Goal: Communication & Community: Answer question/provide support

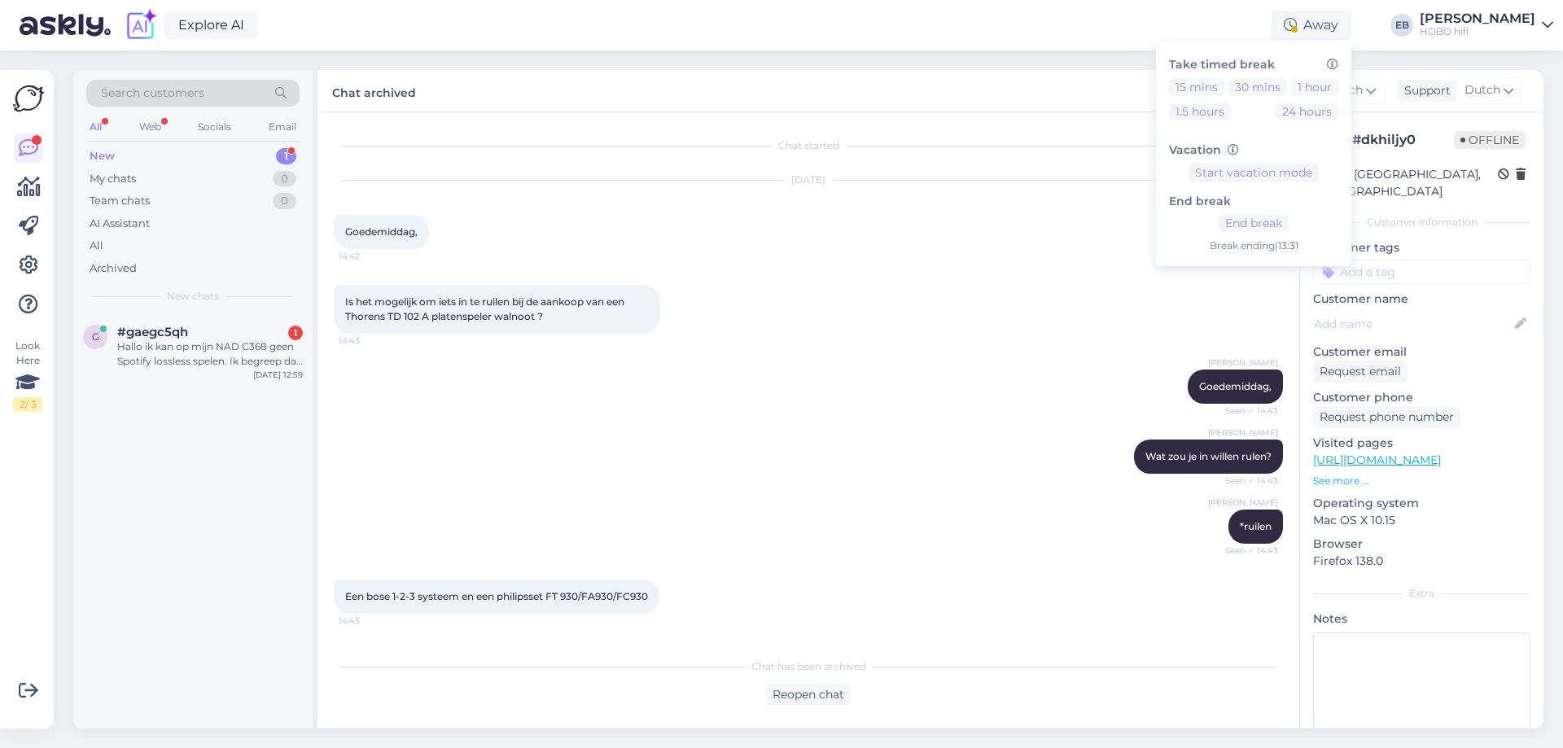
scroll to position [822, 0]
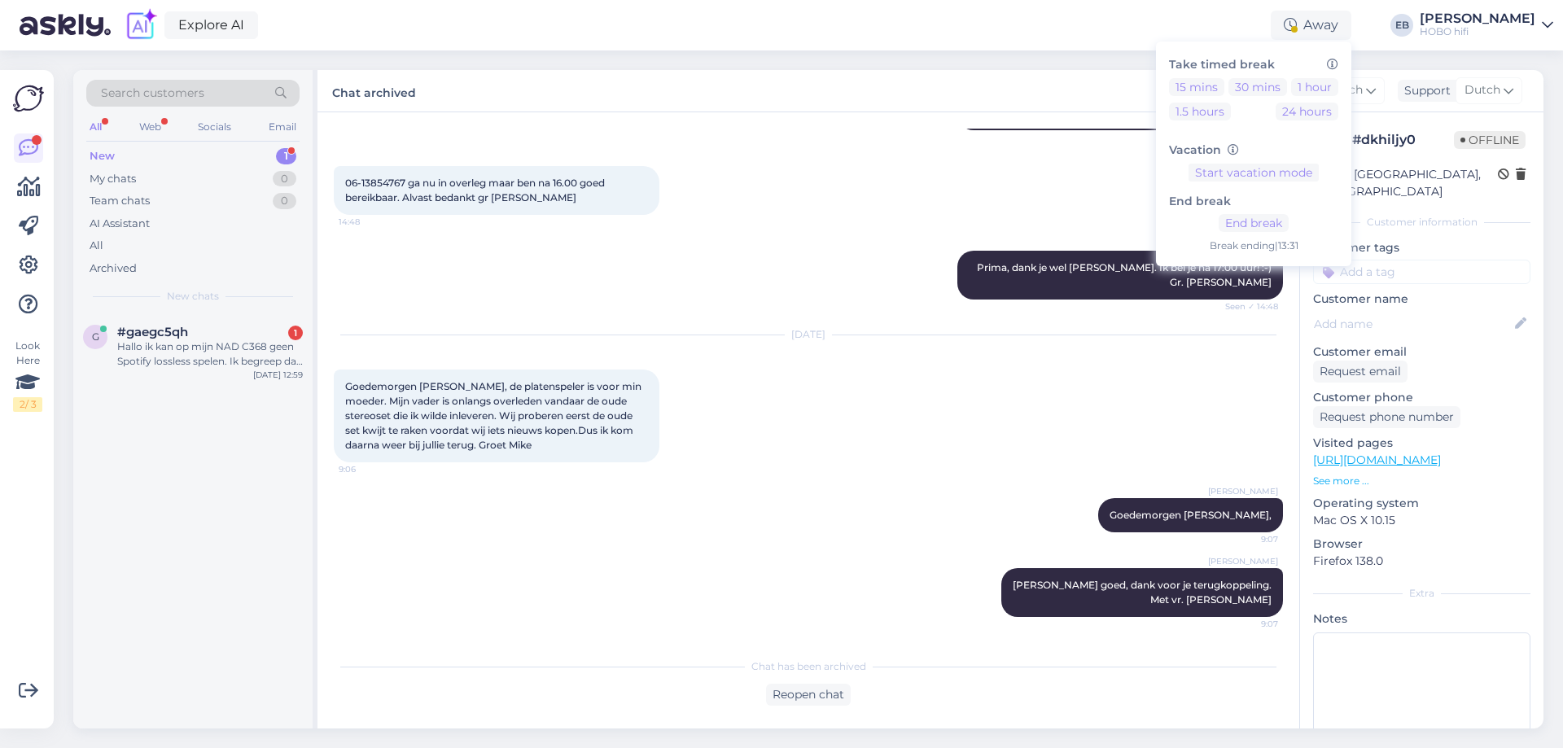
click at [891, 75] on div "Chat archived Customer Dutch Support Dutch" at bounding box center [930, 91] width 1226 height 42
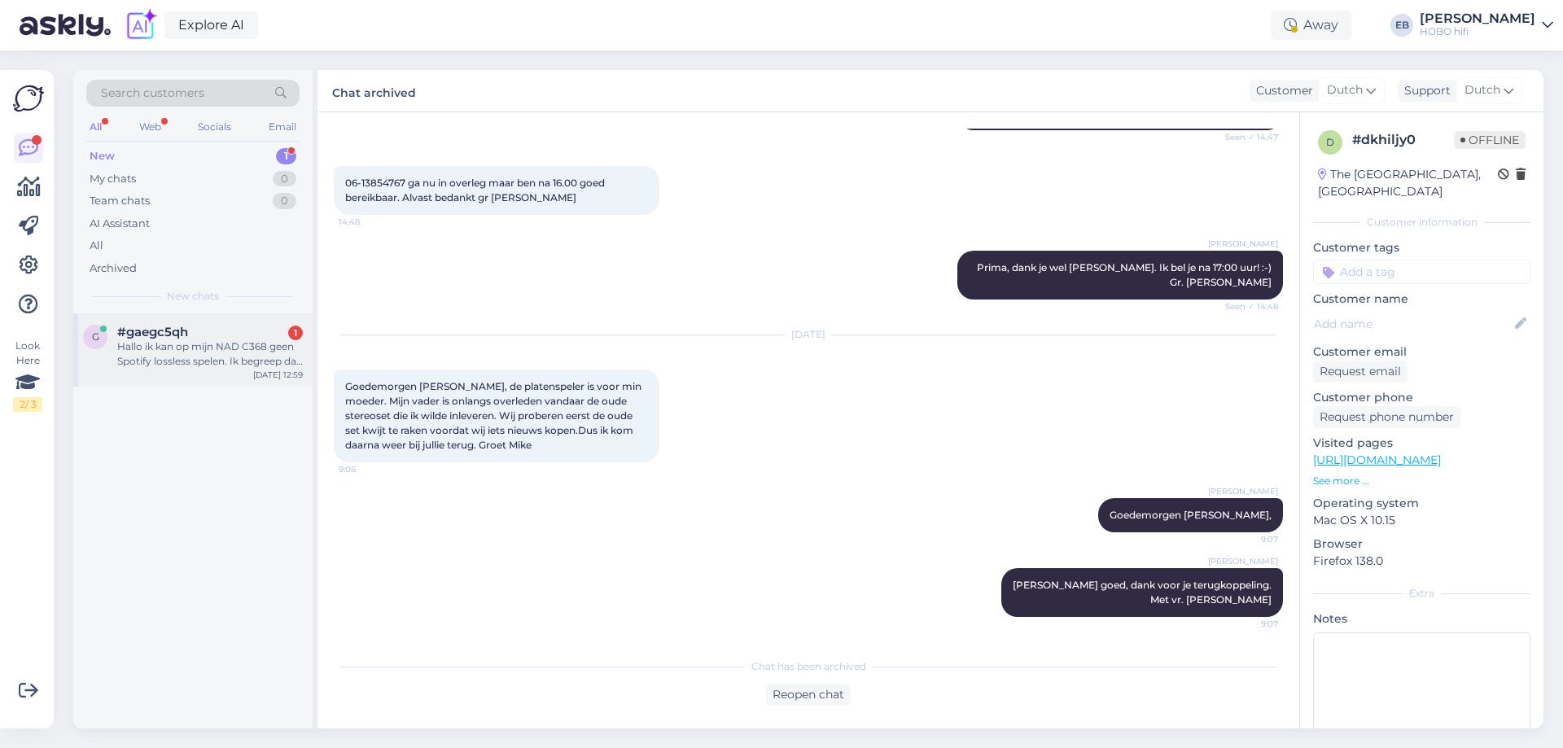
click at [223, 351] on div "Hallo ik kan op mijn NAD C368 geen Spotify lossless spelen. Ik begreep dat je e…" at bounding box center [210, 353] width 186 height 29
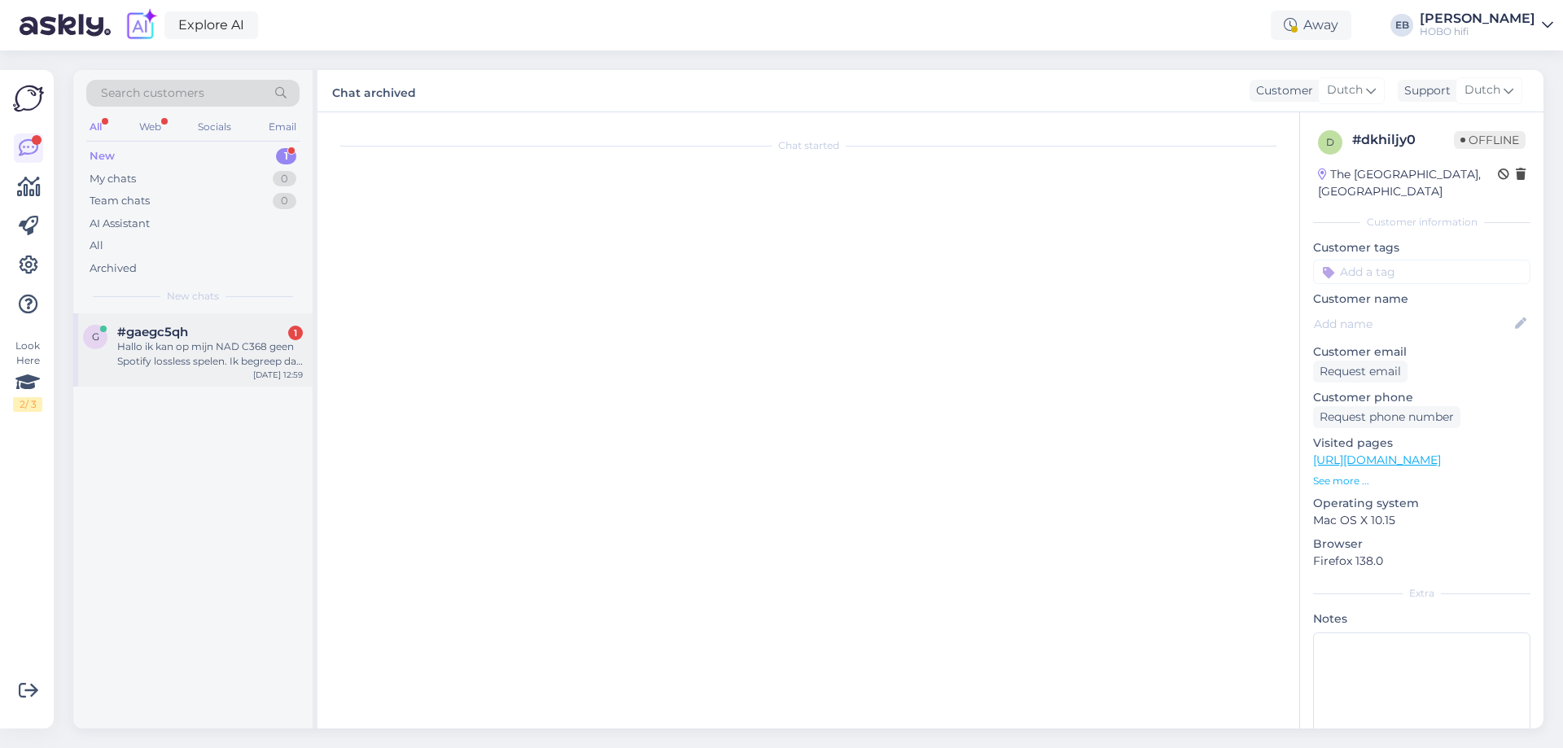
scroll to position [0, 0]
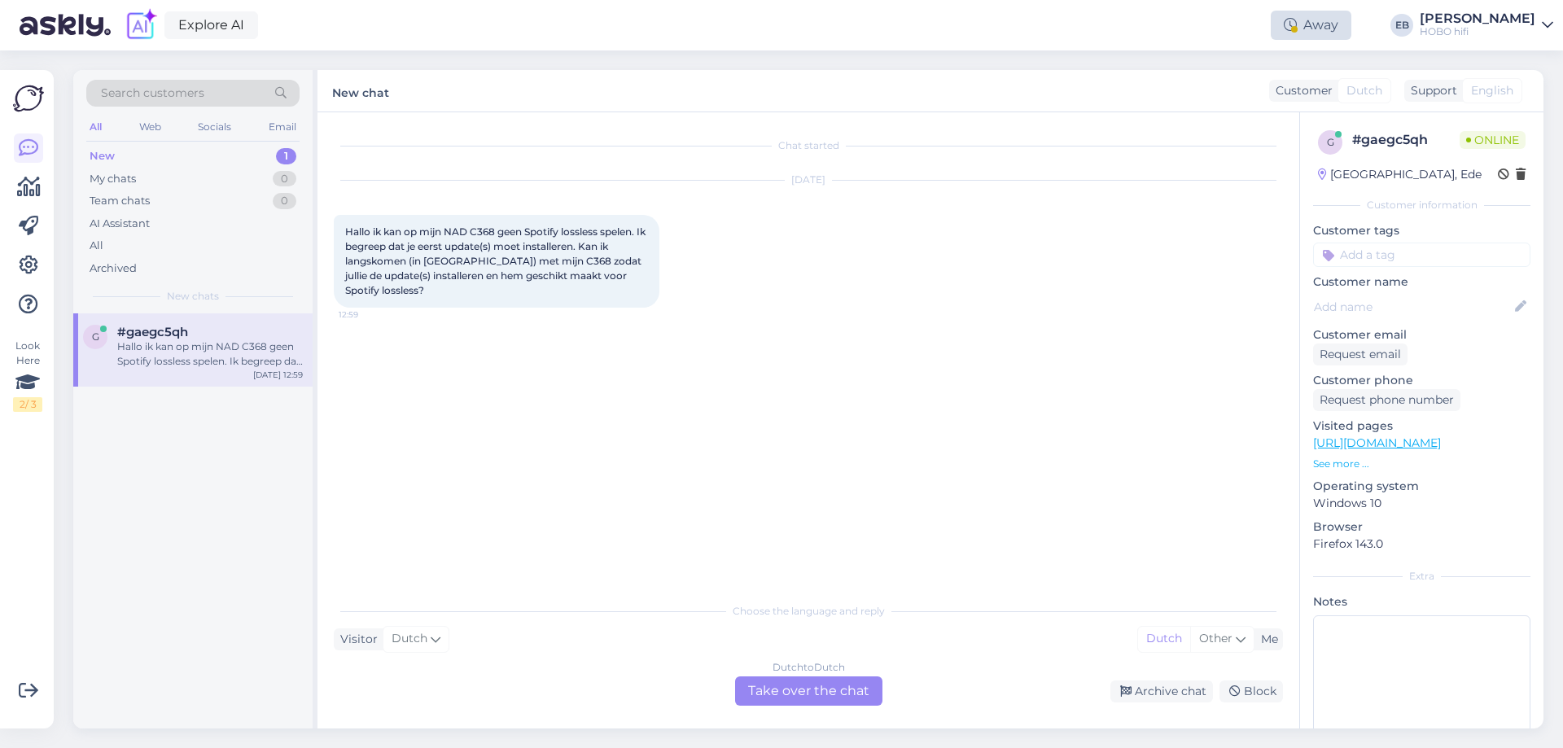
click at [1351, 26] on div "Away" at bounding box center [1311, 25] width 81 height 29
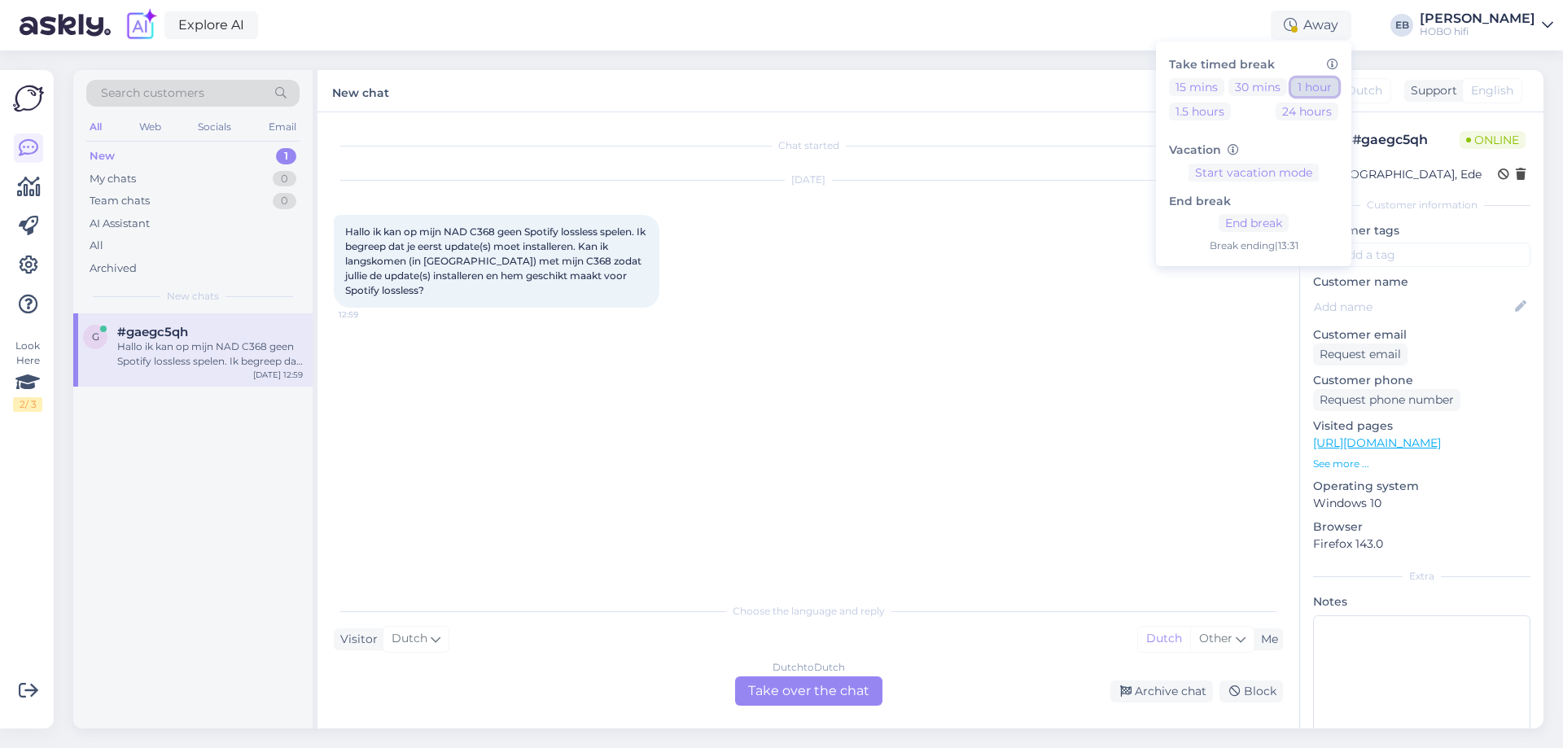
click at [1338, 87] on button "1 hour" at bounding box center [1314, 87] width 47 height 18
click at [805, 691] on div "Dutch to Dutch Take over the chat" at bounding box center [808, 690] width 147 height 29
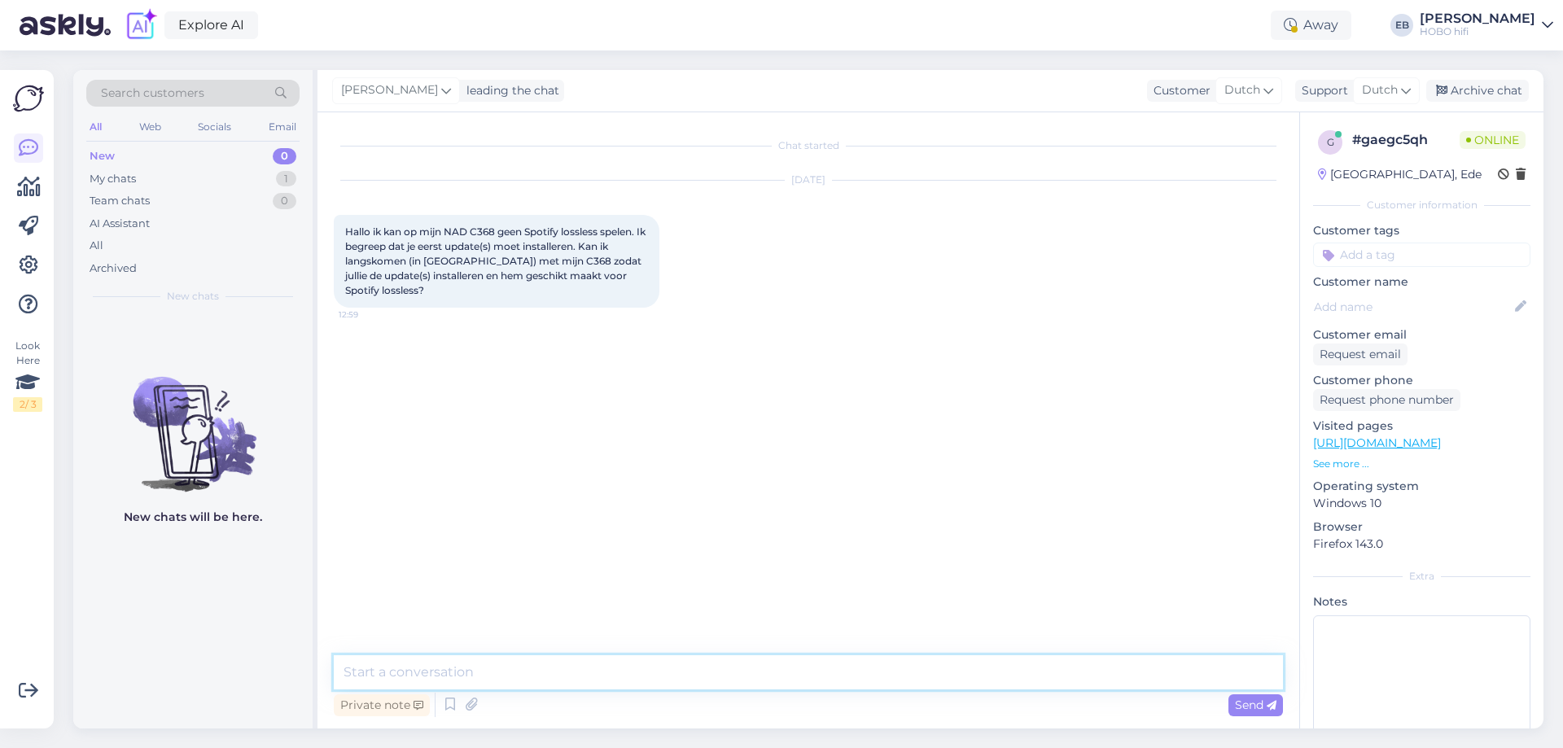
click at [634, 659] on textarea at bounding box center [808, 672] width 949 height 34
type textarea "Goedemiddag,"
click at [650, 674] on textarea "Ik zal even kijken of Spotify Lossless al door BlouOS wordt ondersteund." at bounding box center [808, 672] width 949 height 34
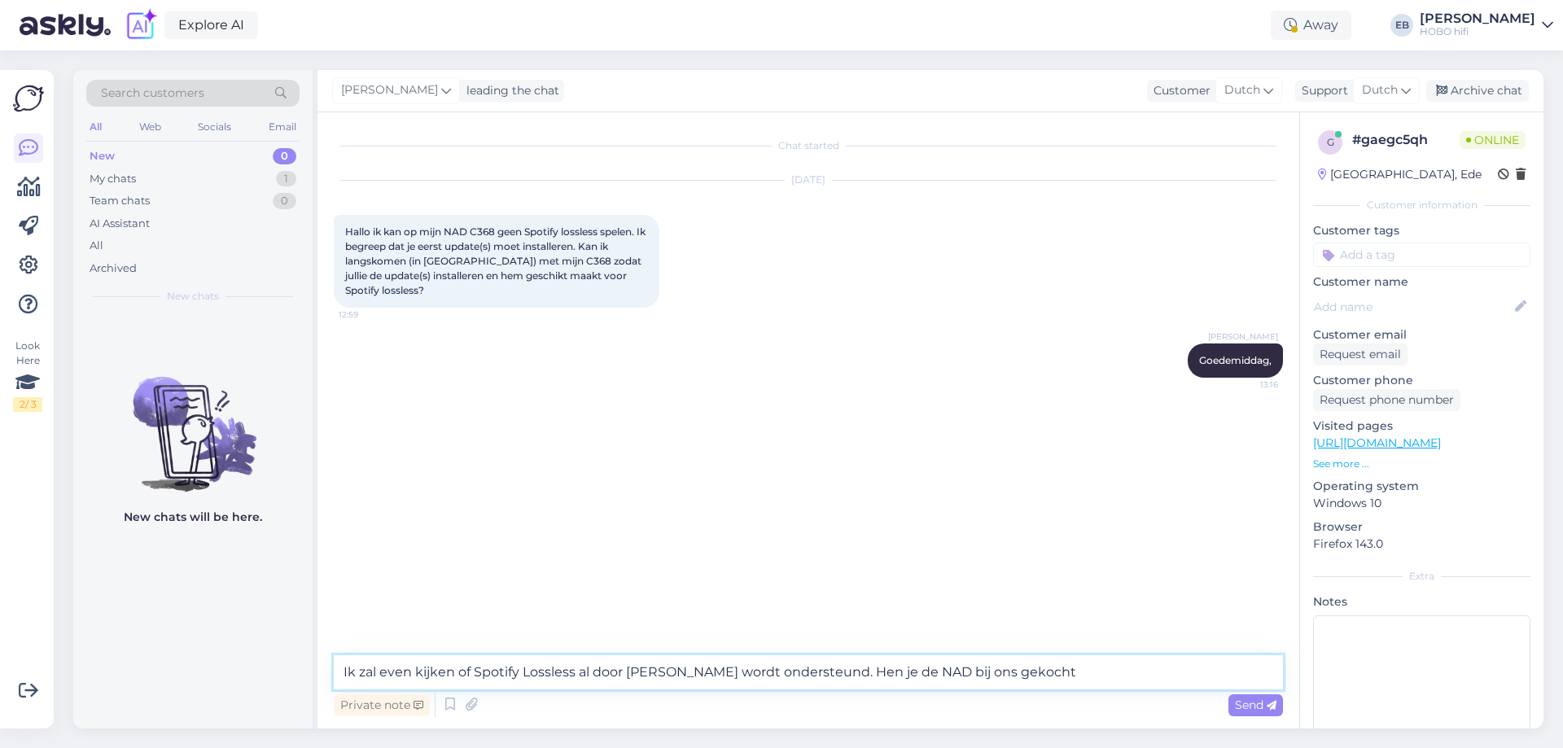
type textarea "Ik zal even kijken of Spotify Lossless al door [PERSON_NAME] wordt ondersteund.…"
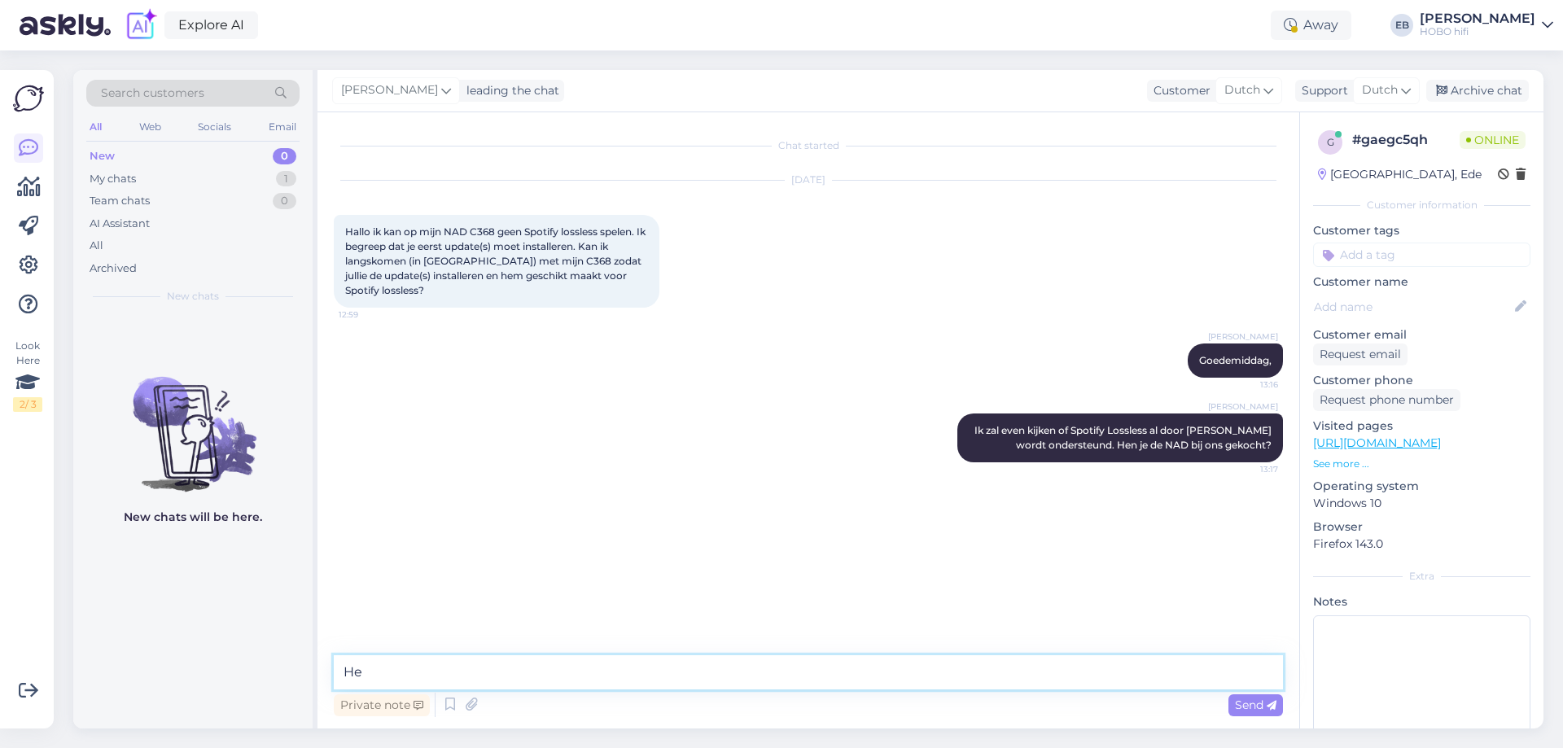
type textarea "Heb"
click at [498, 667] on textarea at bounding box center [808, 672] width 949 height 34
type textarea "Helder, een ogenblik alsjeblieft"
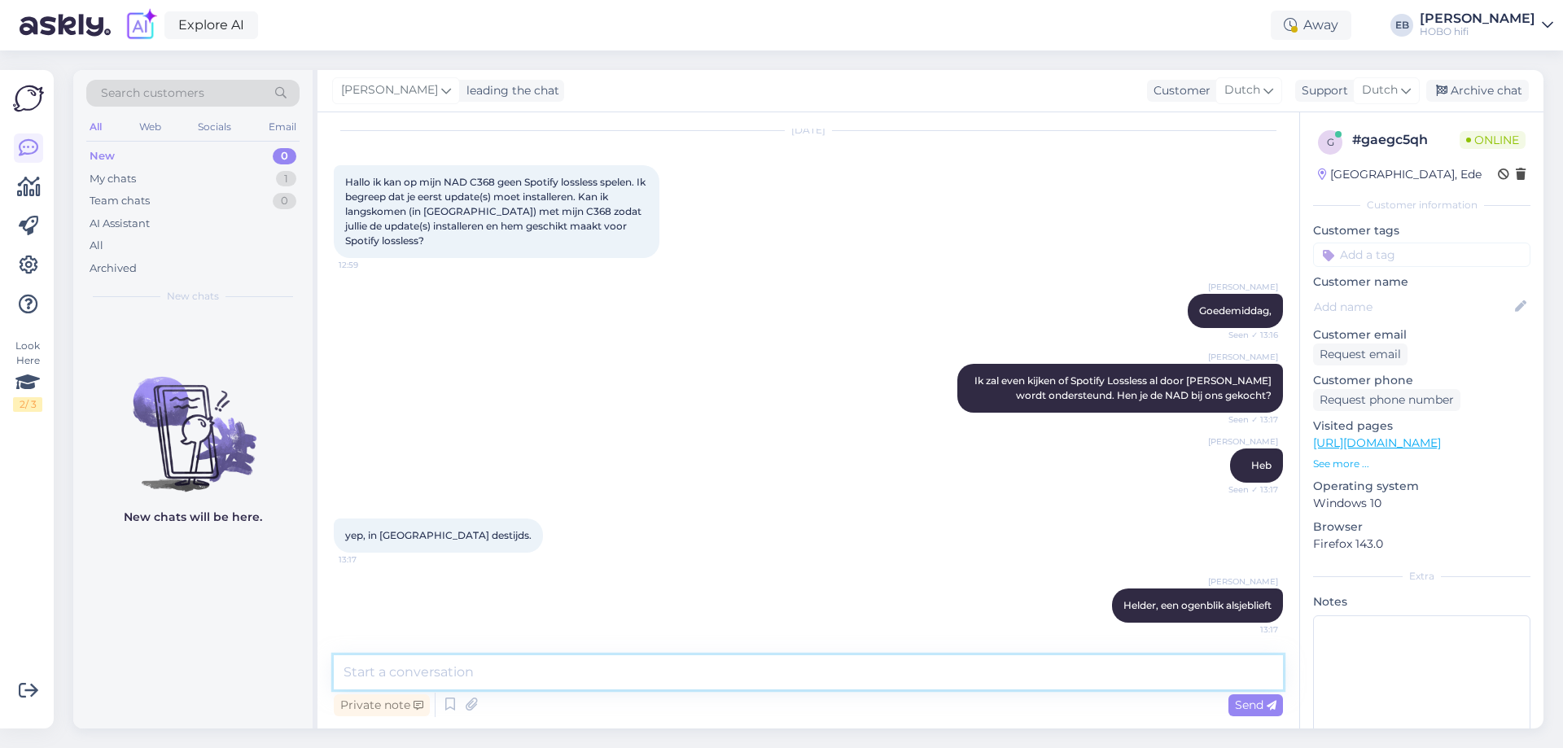
click at [463, 680] on textarea at bounding box center [808, 672] width 949 height 34
type textarea "Moet inderdaad goed mogelijk zijn. Je kan naar de nwinkel gaan, ik weet alleen …"
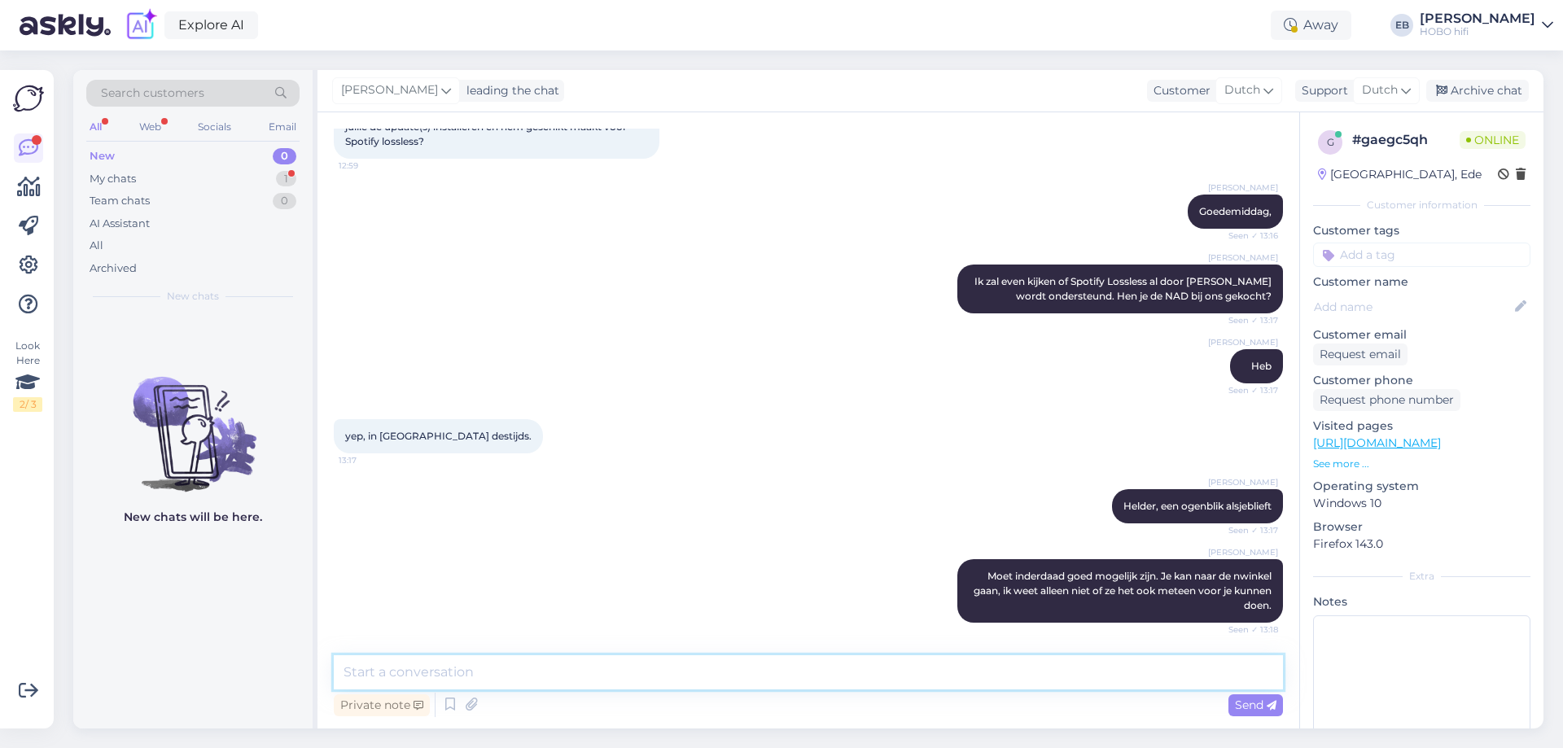
scroll to position [234, 0]
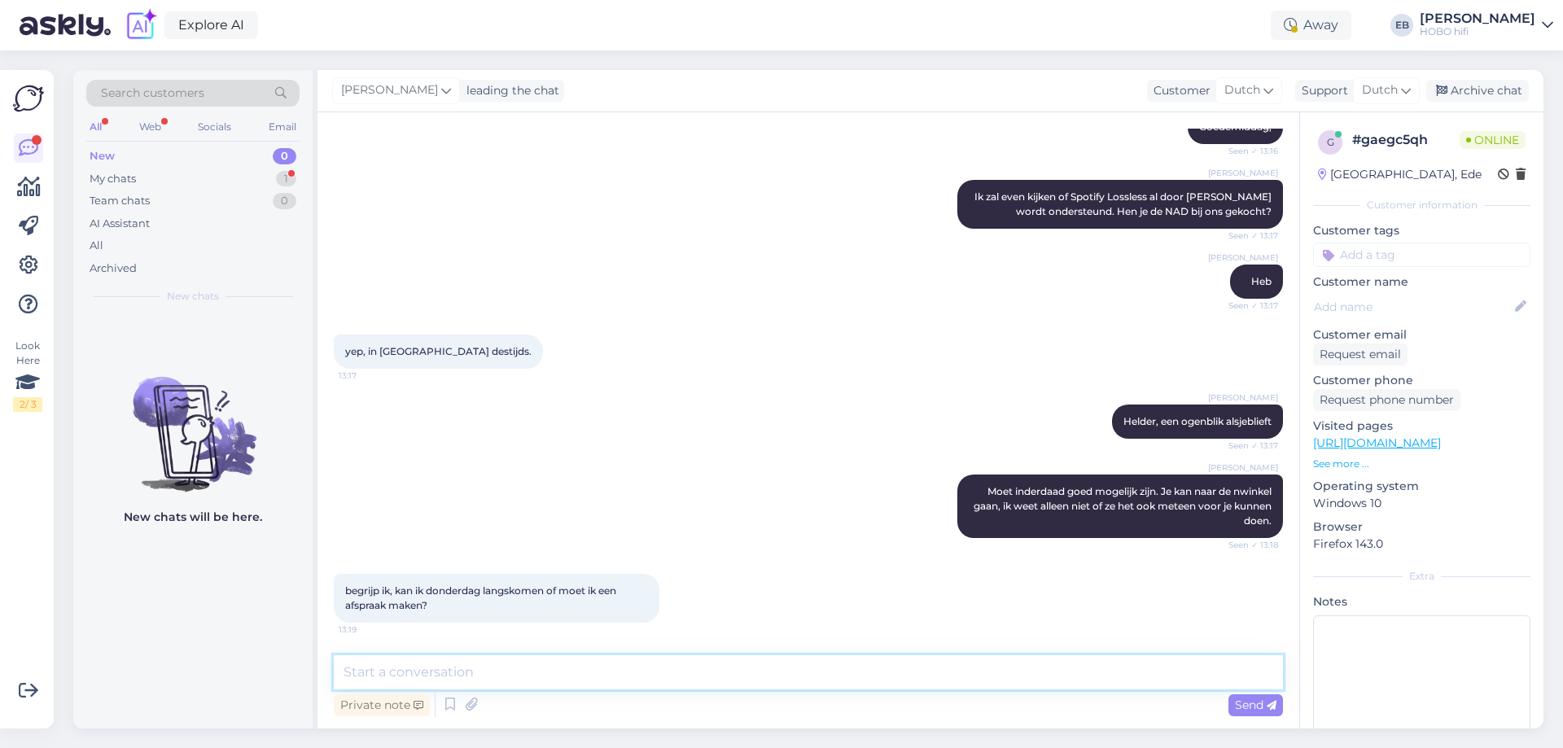
click at [463, 680] on textarea at bounding box center [808, 672] width 949 height 34
type textarea "Bel voor de zekerheid de winkel even."
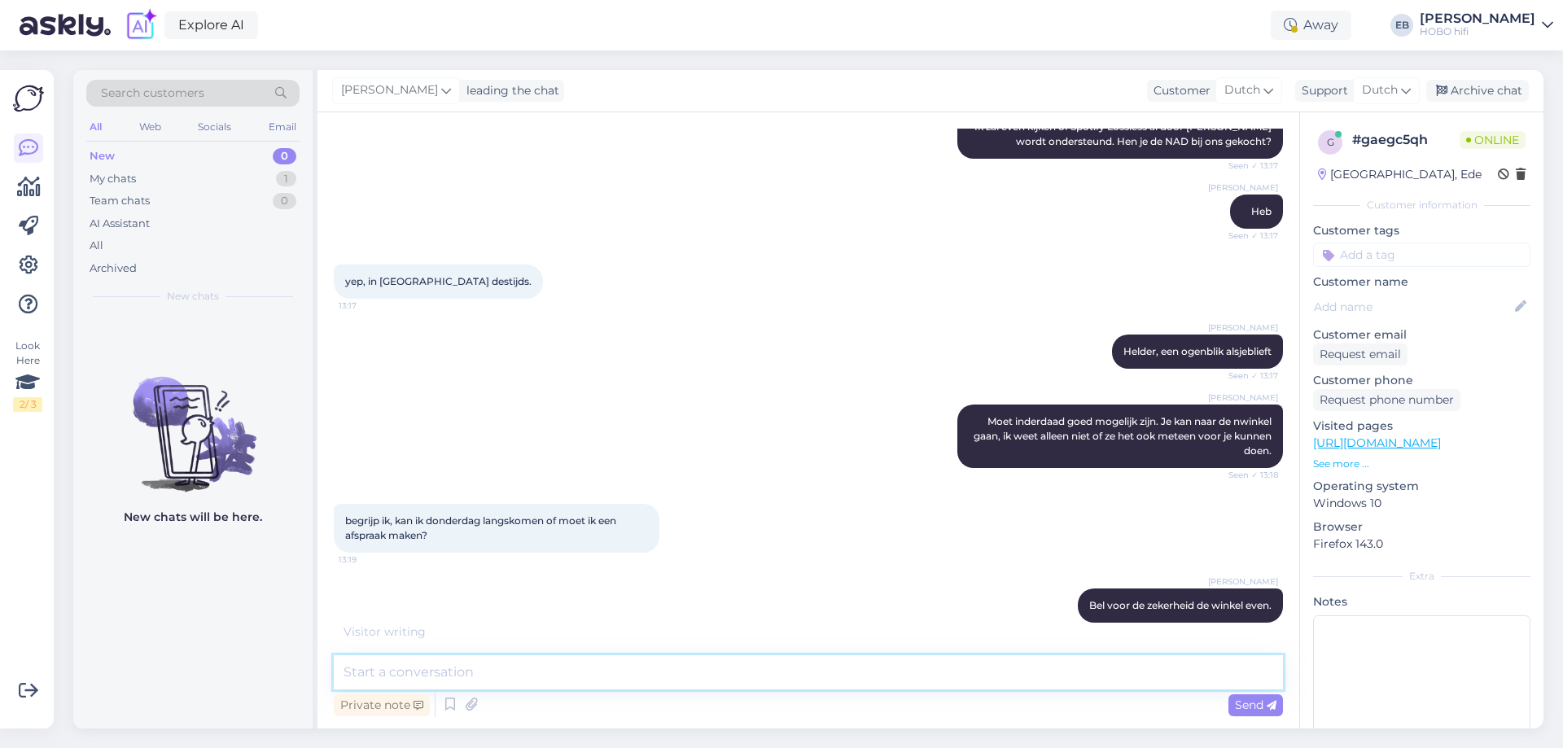
click at [470, 670] on textarea at bounding box center [808, 672] width 949 height 34
paste textarea "026 - 442 7421"
type textarea "026 - 442 7421"
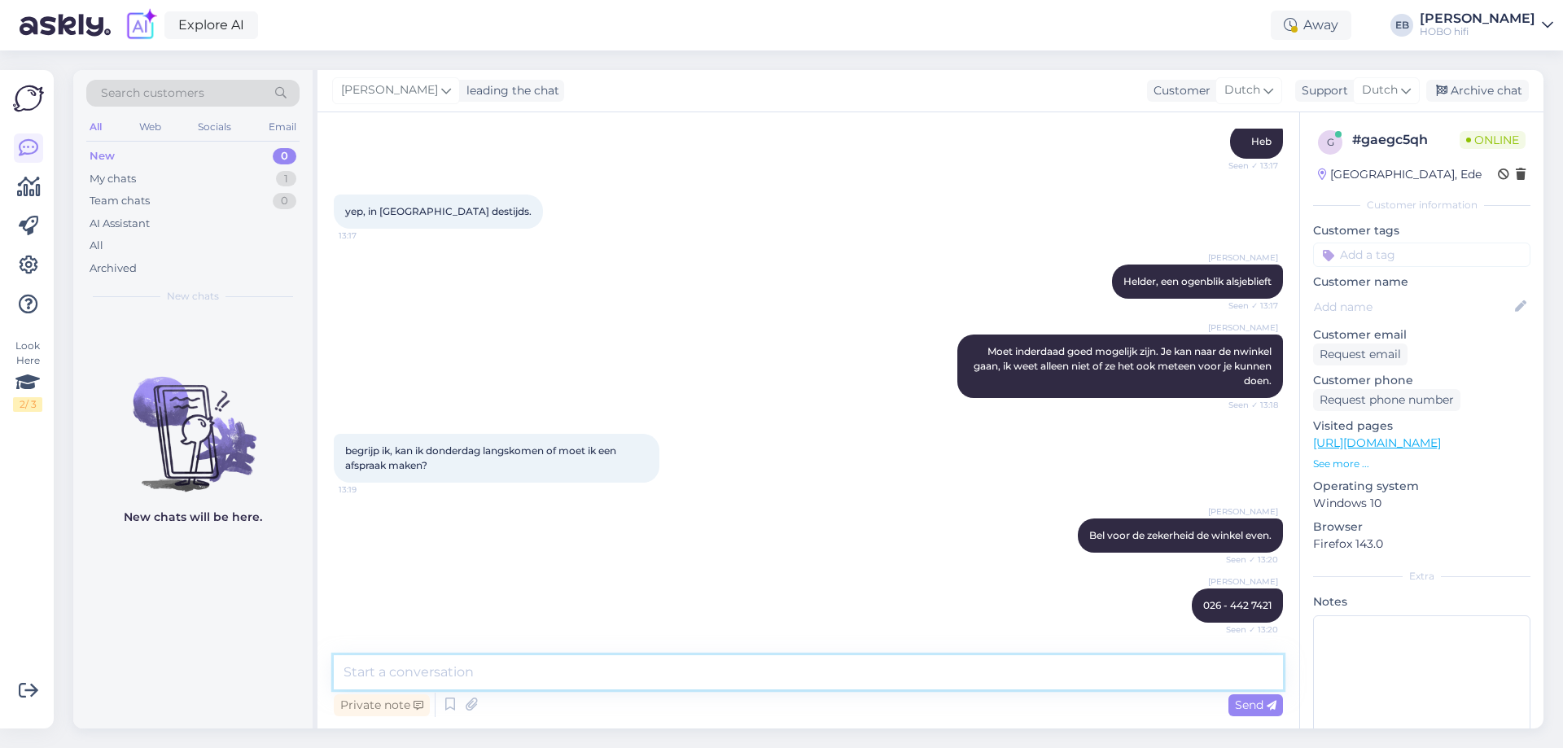
scroll to position [444, 0]
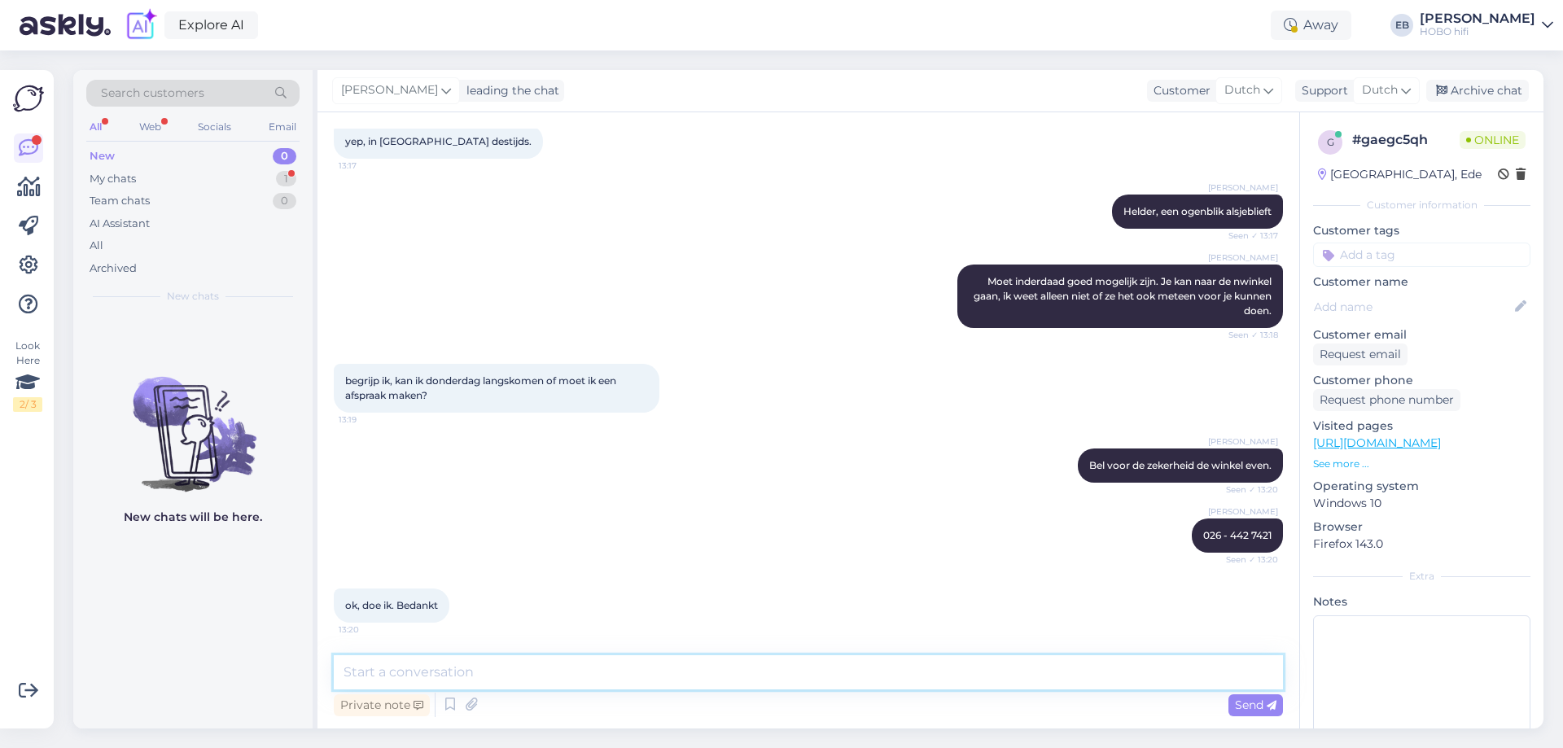
click at [470, 670] on textarea at bounding box center [808, 672] width 949 height 34
type textarea "Graag gedaan en succes!"
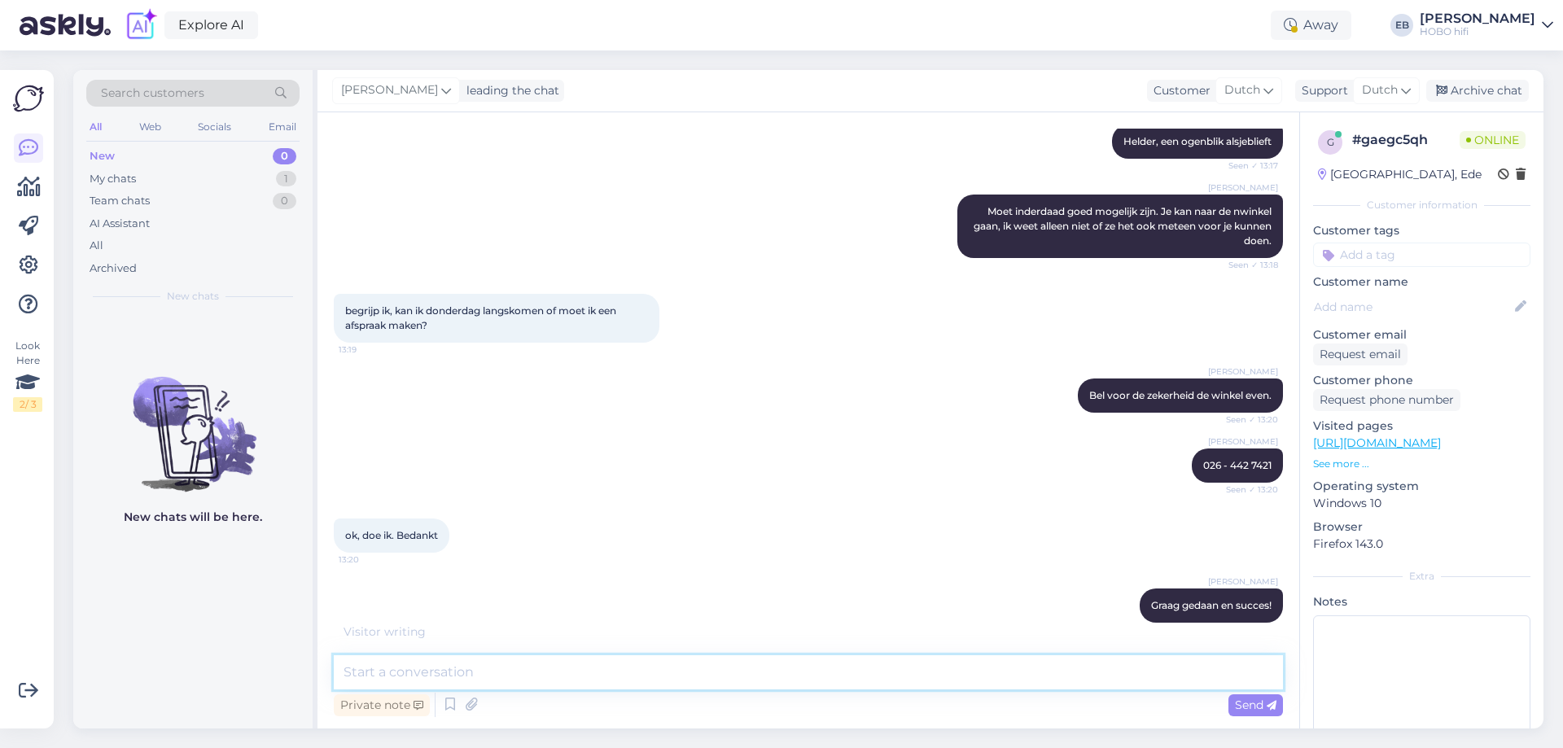
scroll to position [584, 0]
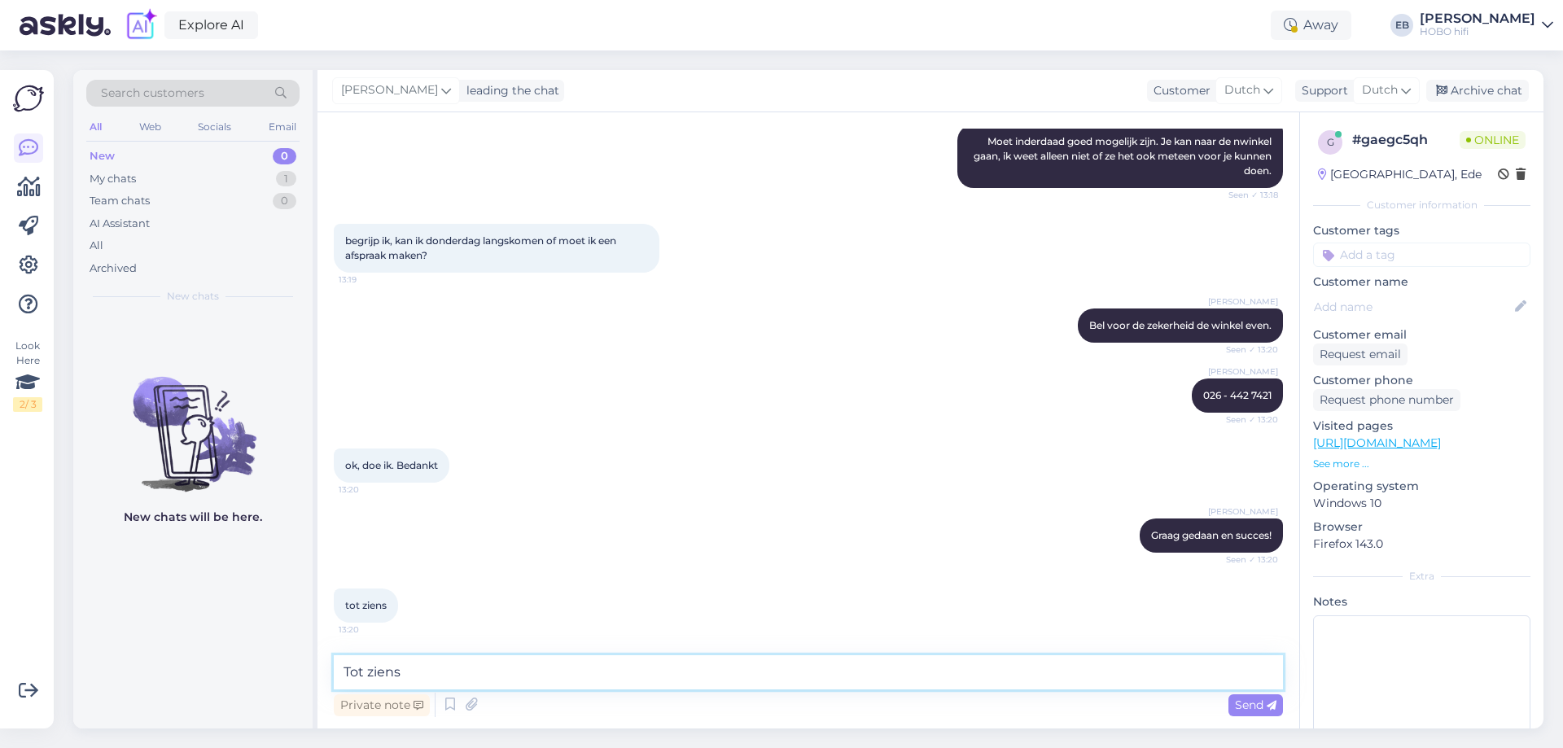
type textarea "Tot ziens!"
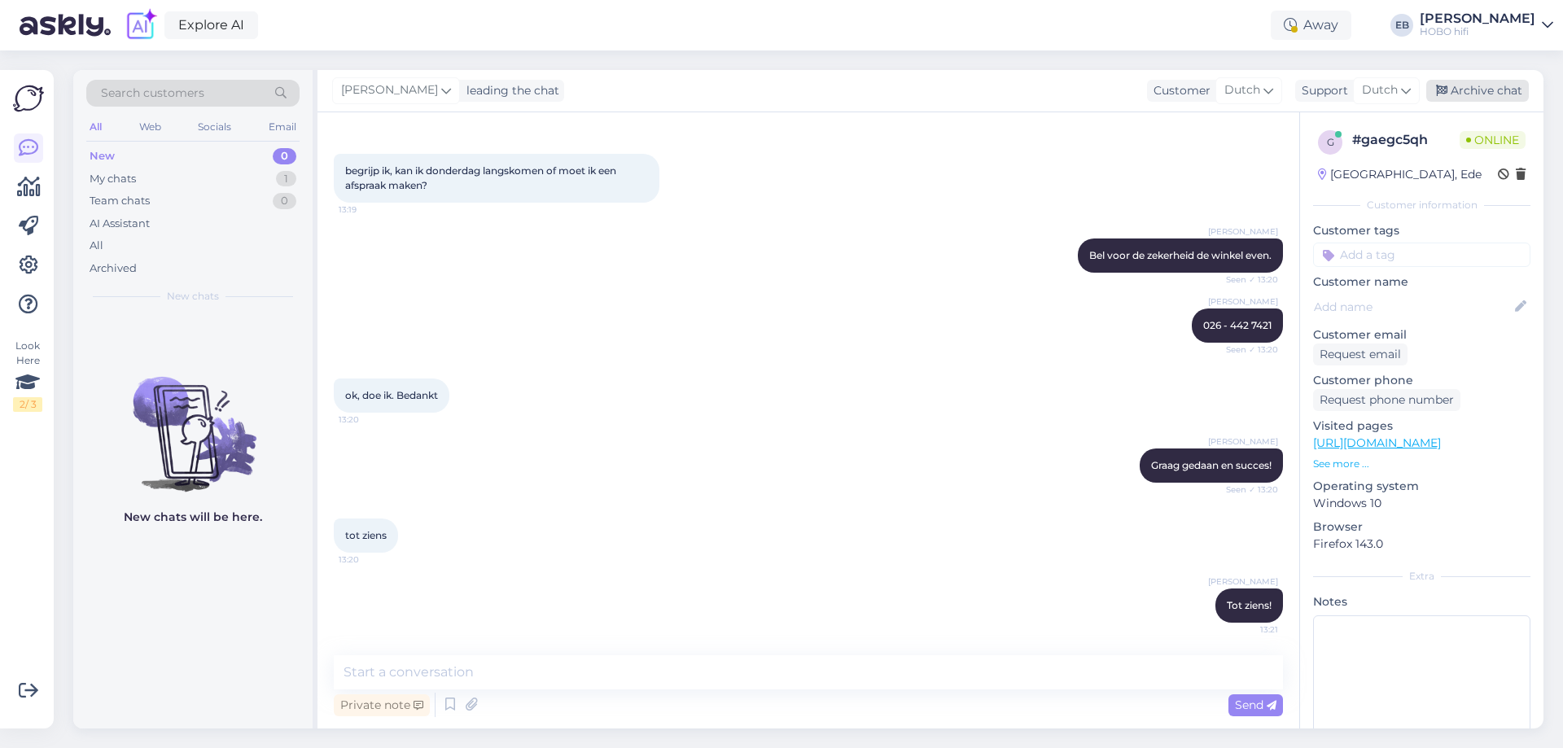
click at [1481, 93] on div "Archive chat" at bounding box center [1477, 91] width 103 height 22
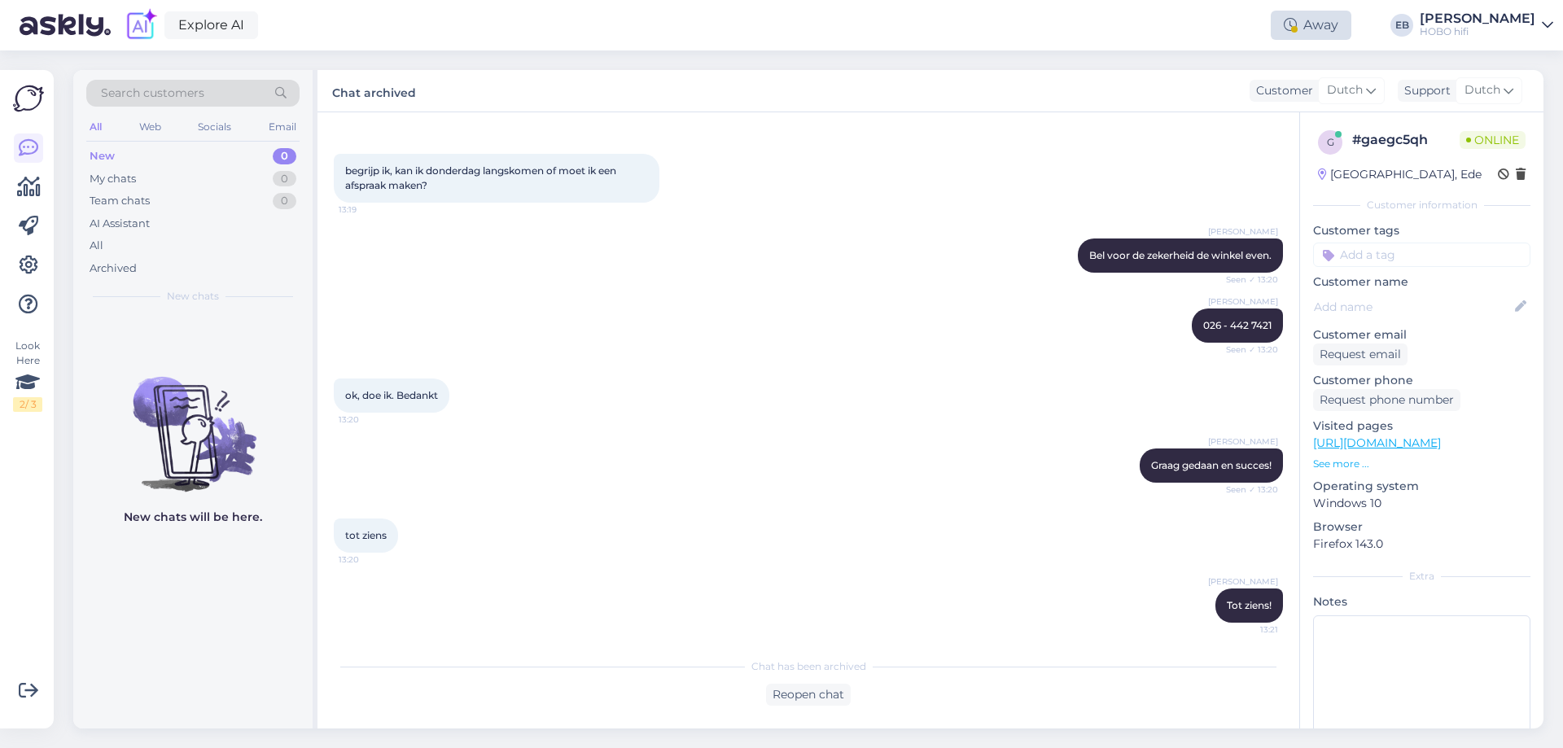
click at [1341, 23] on div "Away" at bounding box center [1311, 25] width 81 height 29
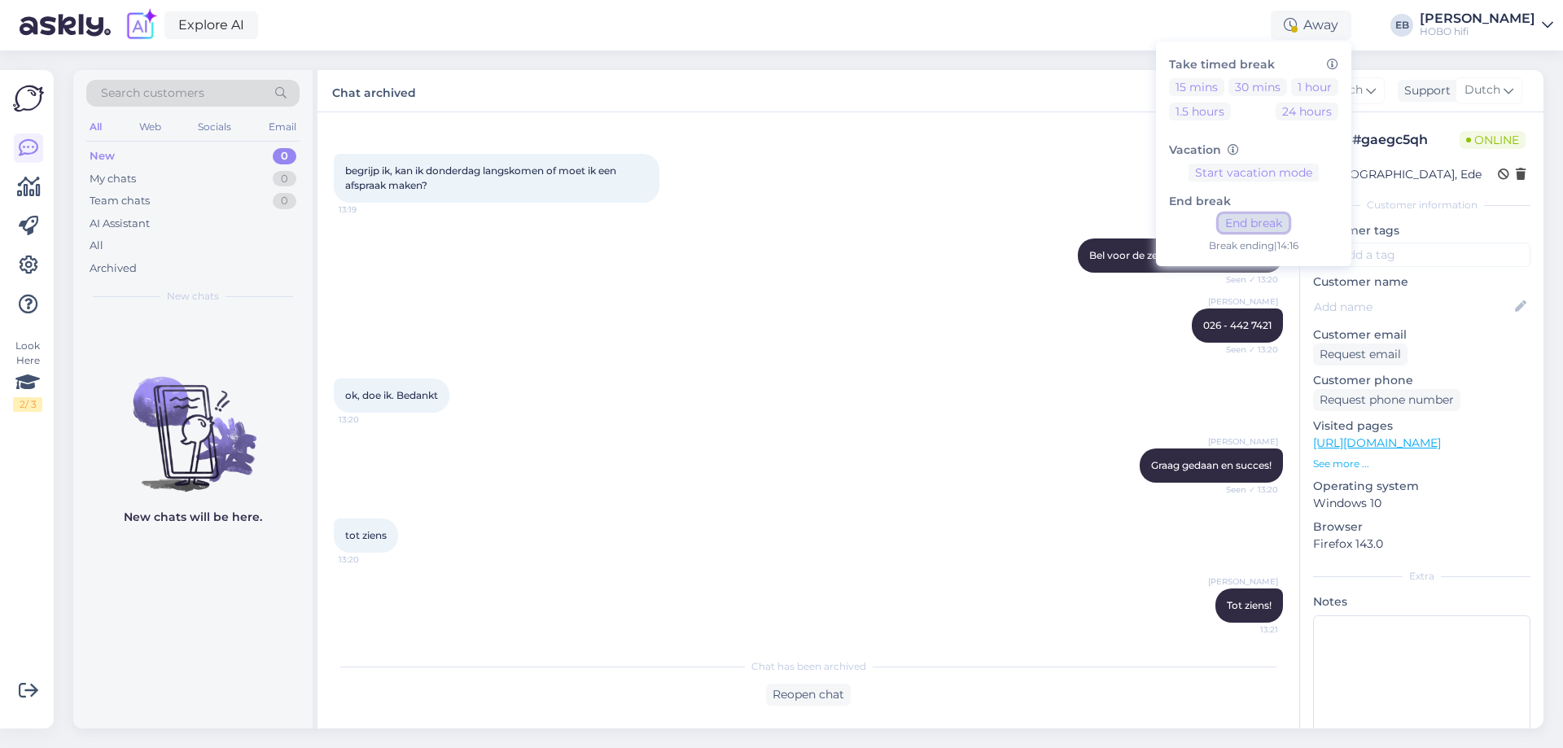
click at [1289, 225] on button "End break" at bounding box center [1254, 223] width 70 height 18
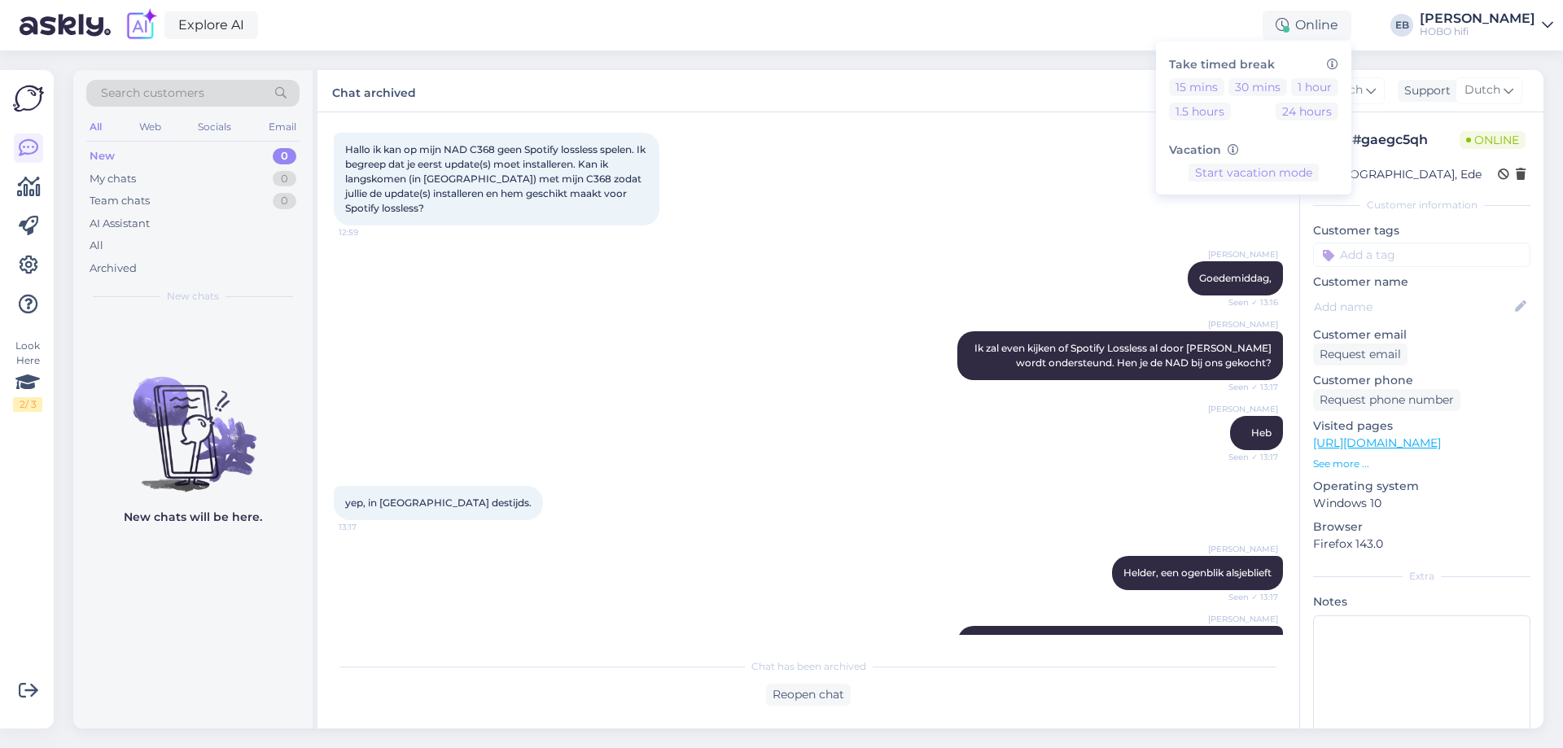
scroll to position [0, 0]
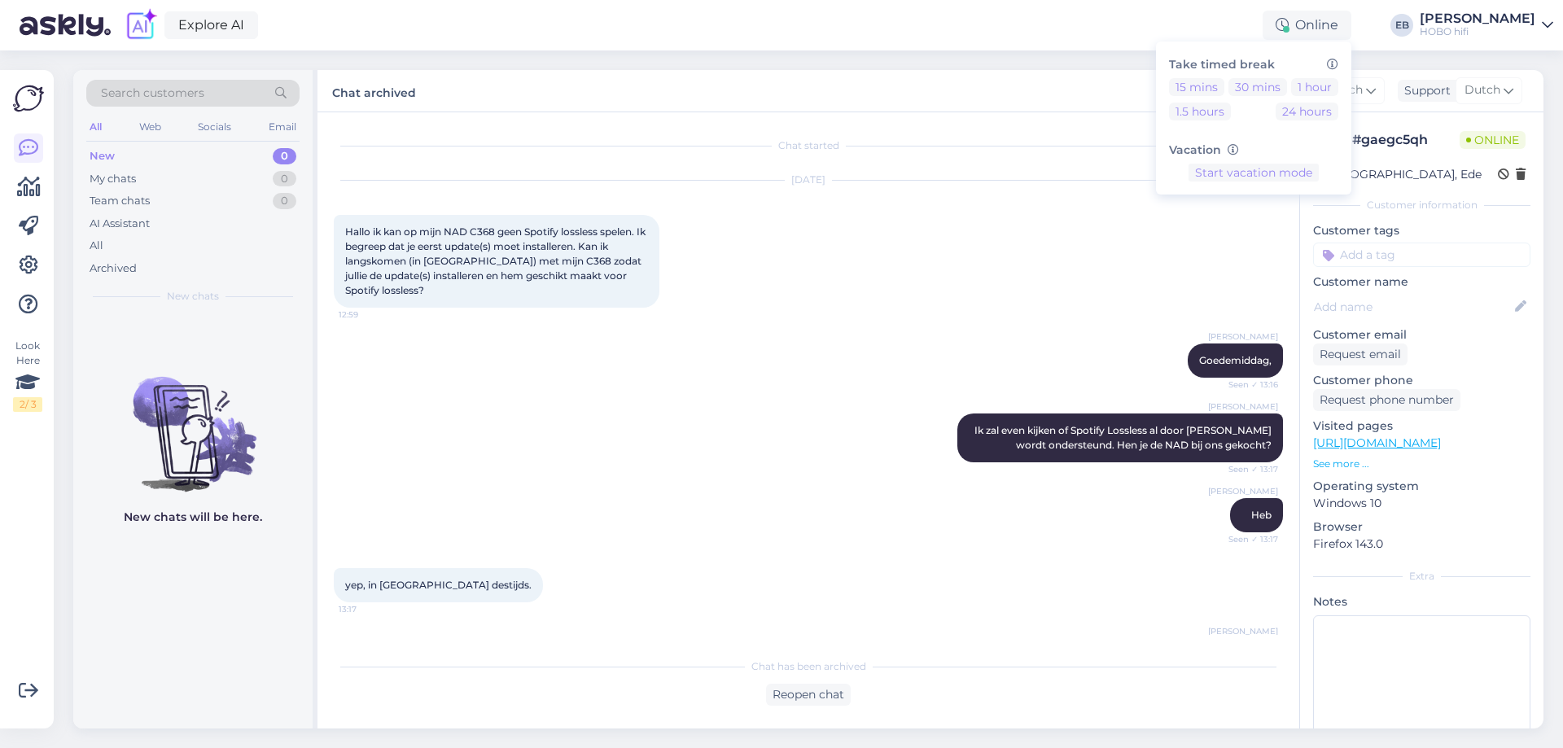
click at [955, 162] on div "Chat started [DATE] Hallo ik kan op mijn NAD C368 geen Spotify lossless spelen.…" at bounding box center [816, 382] width 964 height 506
click at [859, 293] on div "[DATE] Hallo ik kan op mijn NAD C368 geen Spotify lossless spelen. Ik begreep d…" at bounding box center [808, 244] width 949 height 163
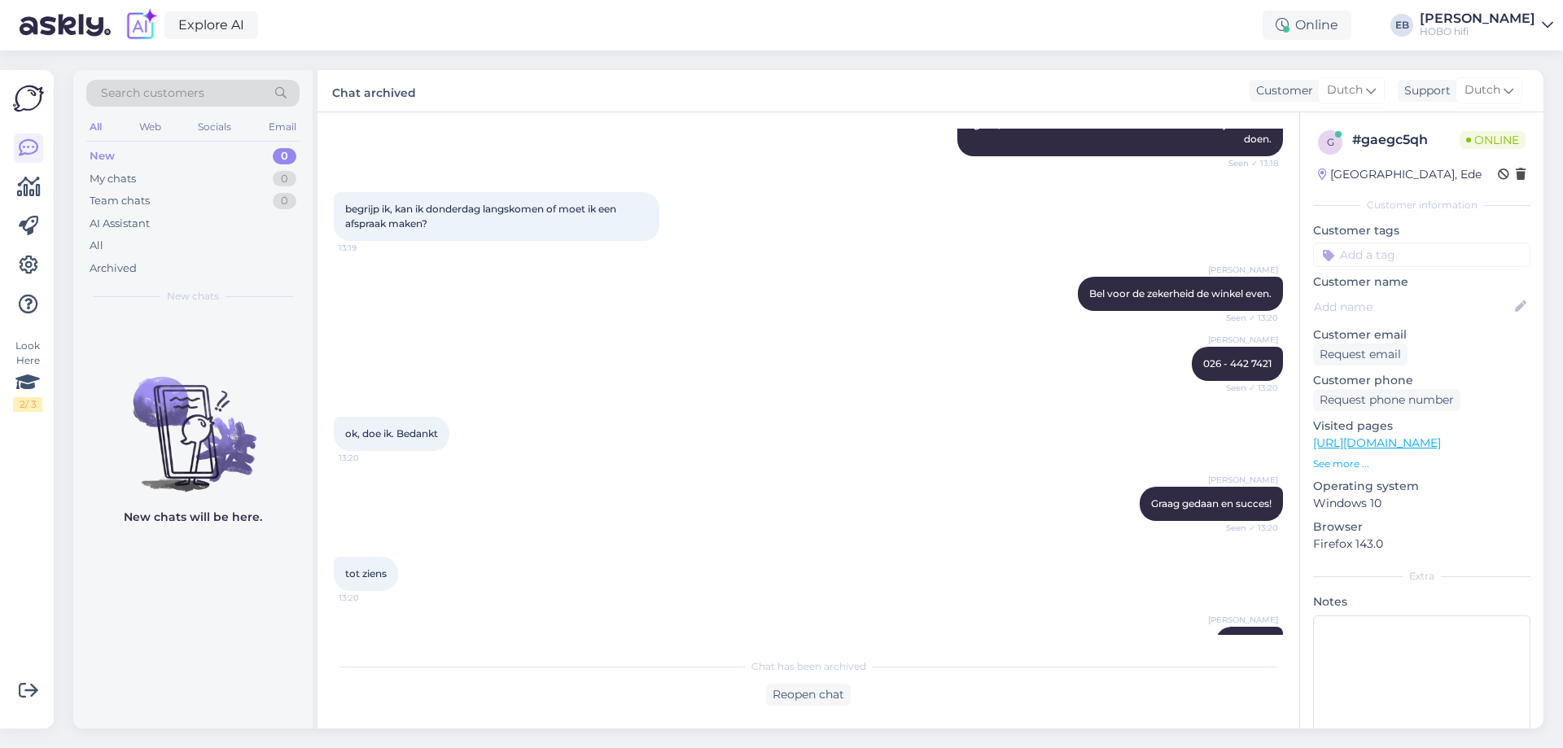
scroll to position [659, 0]
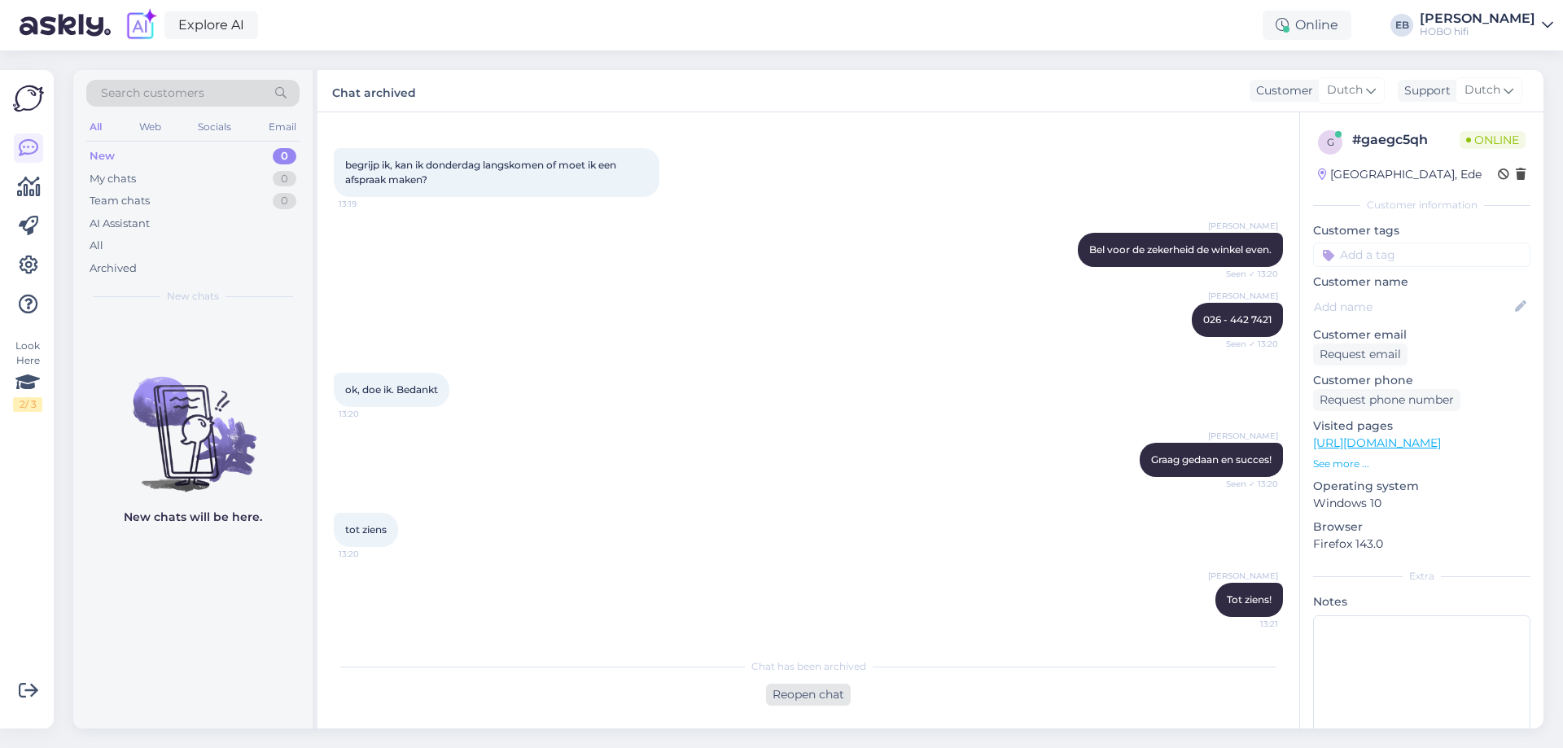
click at [842, 698] on div "Reopen chat" at bounding box center [808, 695] width 85 height 22
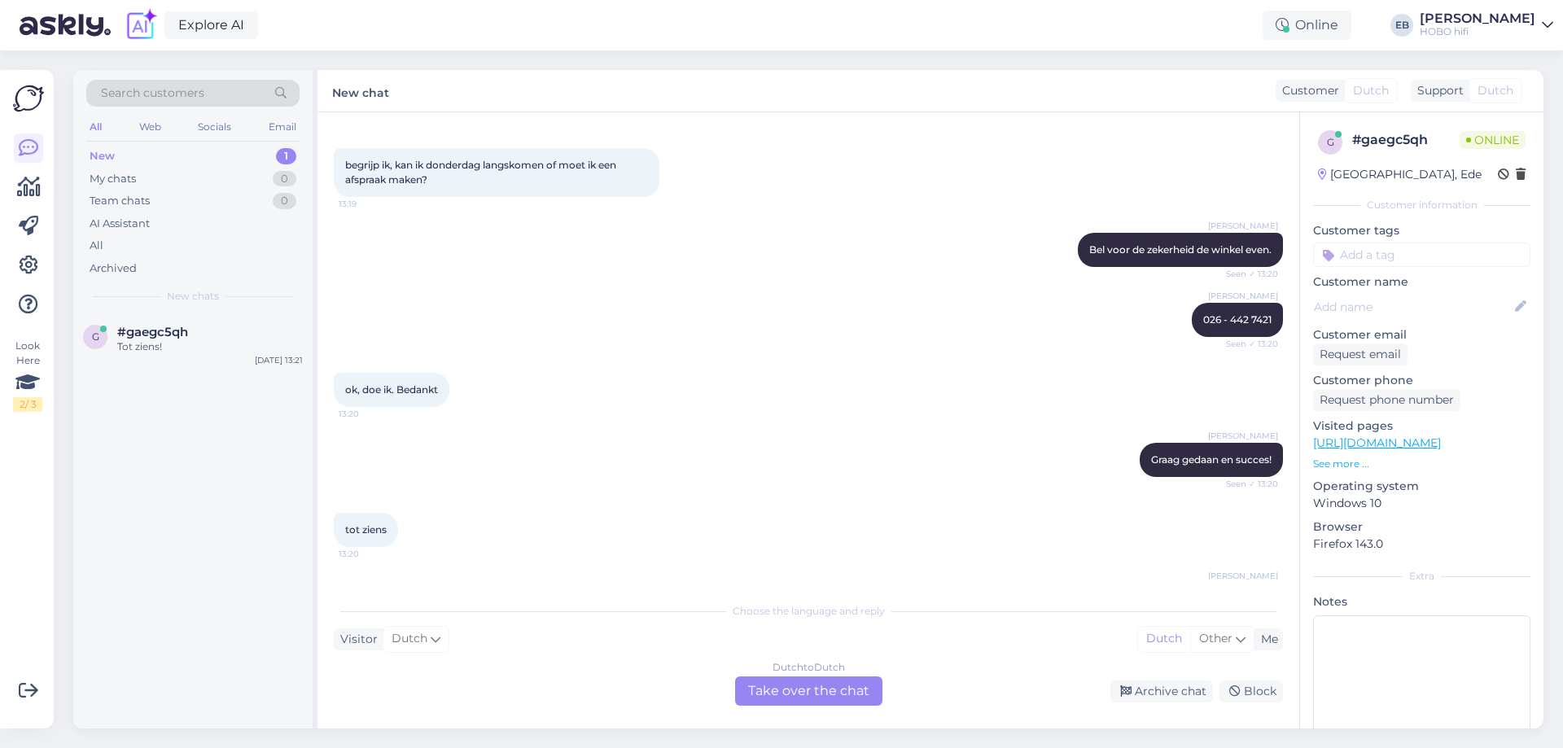
click at [826, 681] on div "Dutch to Dutch Take over the chat" at bounding box center [808, 690] width 147 height 29
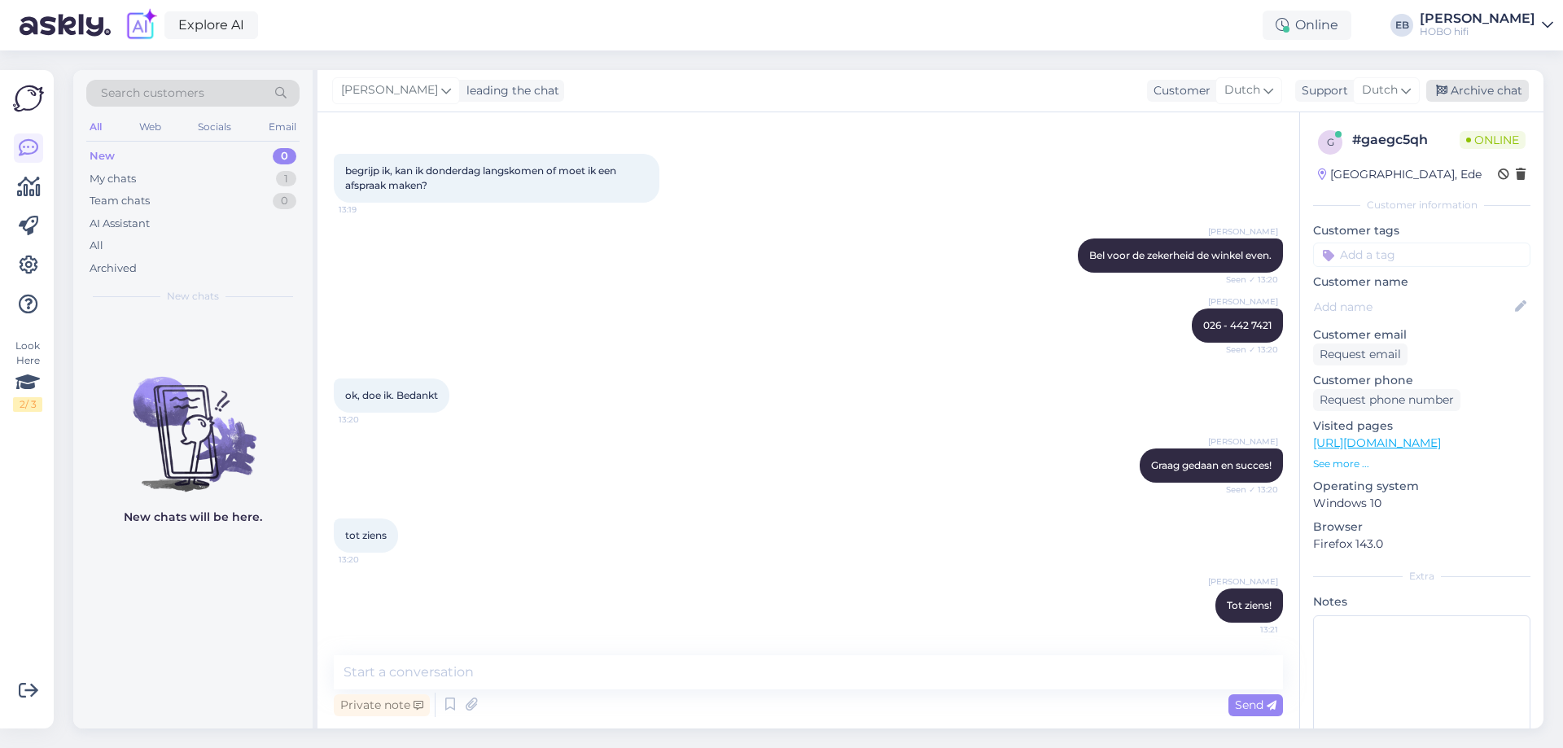
click at [1509, 85] on div "Archive chat" at bounding box center [1477, 91] width 103 height 22
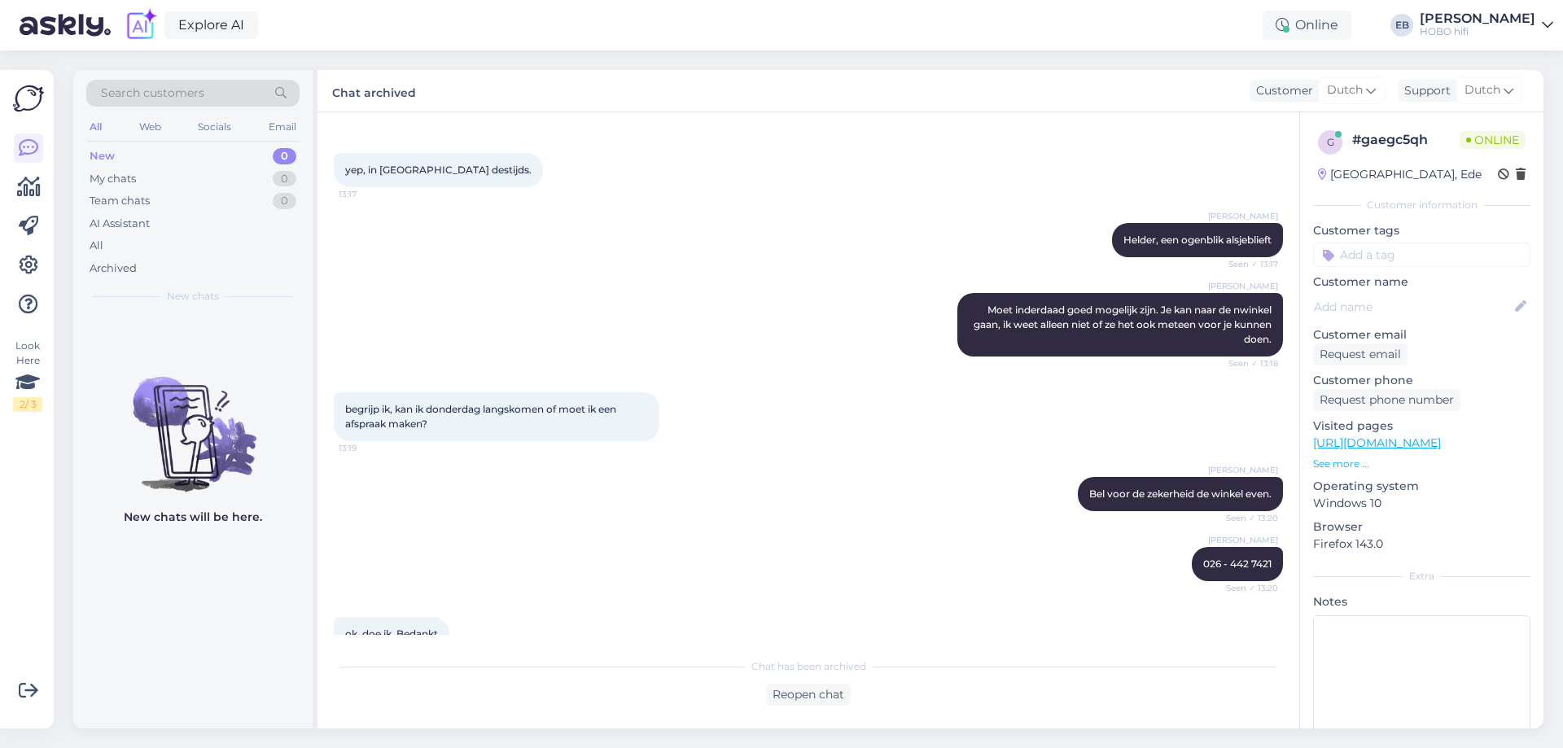
scroll to position [8, 0]
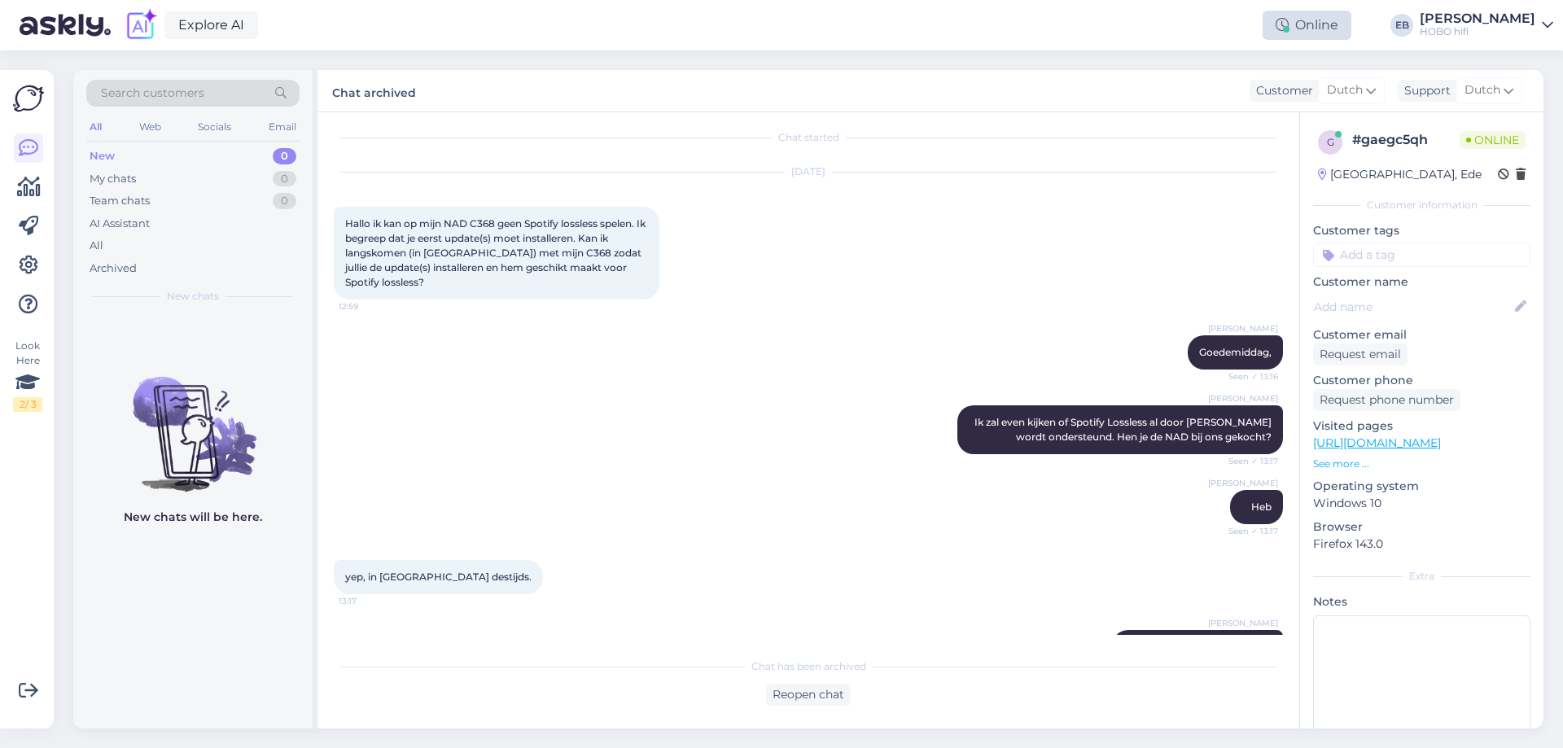
drag, startPoint x: 1294, startPoint y: 22, endPoint x: 1325, endPoint y: 28, distance: 31.6
click at [1300, 23] on div "Explore AI Online Take timed break 15 mins 30 mins 1 hour 1.5 hours 24 hours Va…" at bounding box center [781, 25] width 1563 height 50
click at [1325, 28] on div "Online" at bounding box center [1307, 25] width 89 height 29
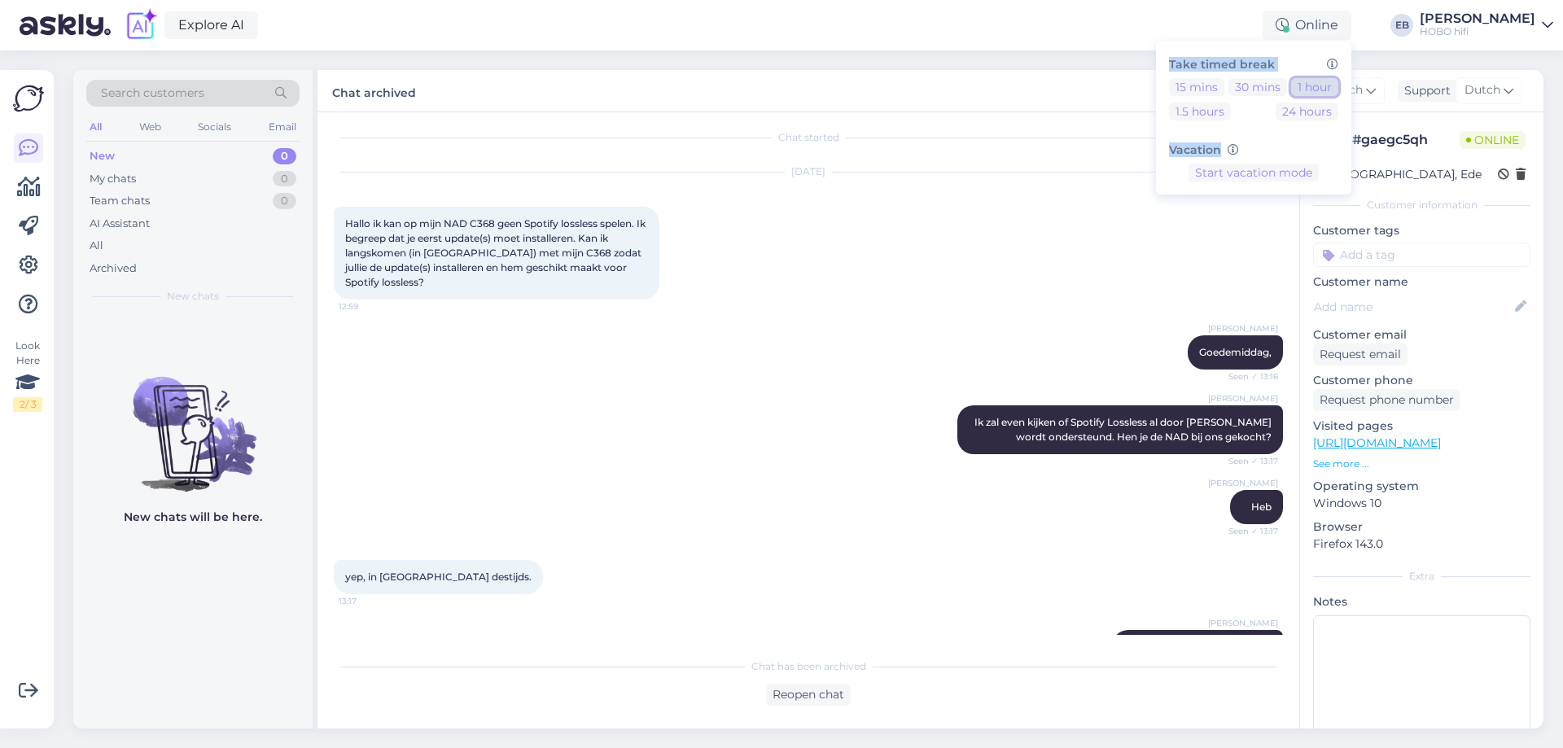
click at [1334, 93] on button "1 hour" at bounding box center [1314, 87] width 47 height 18
click at [725, 274] on div "[DATE] Hallo ik kan op mijn NAD C368 geen Spotify lossless spelen. Ik begreep d…" at bounding box center [808, 236] width 949 height 163
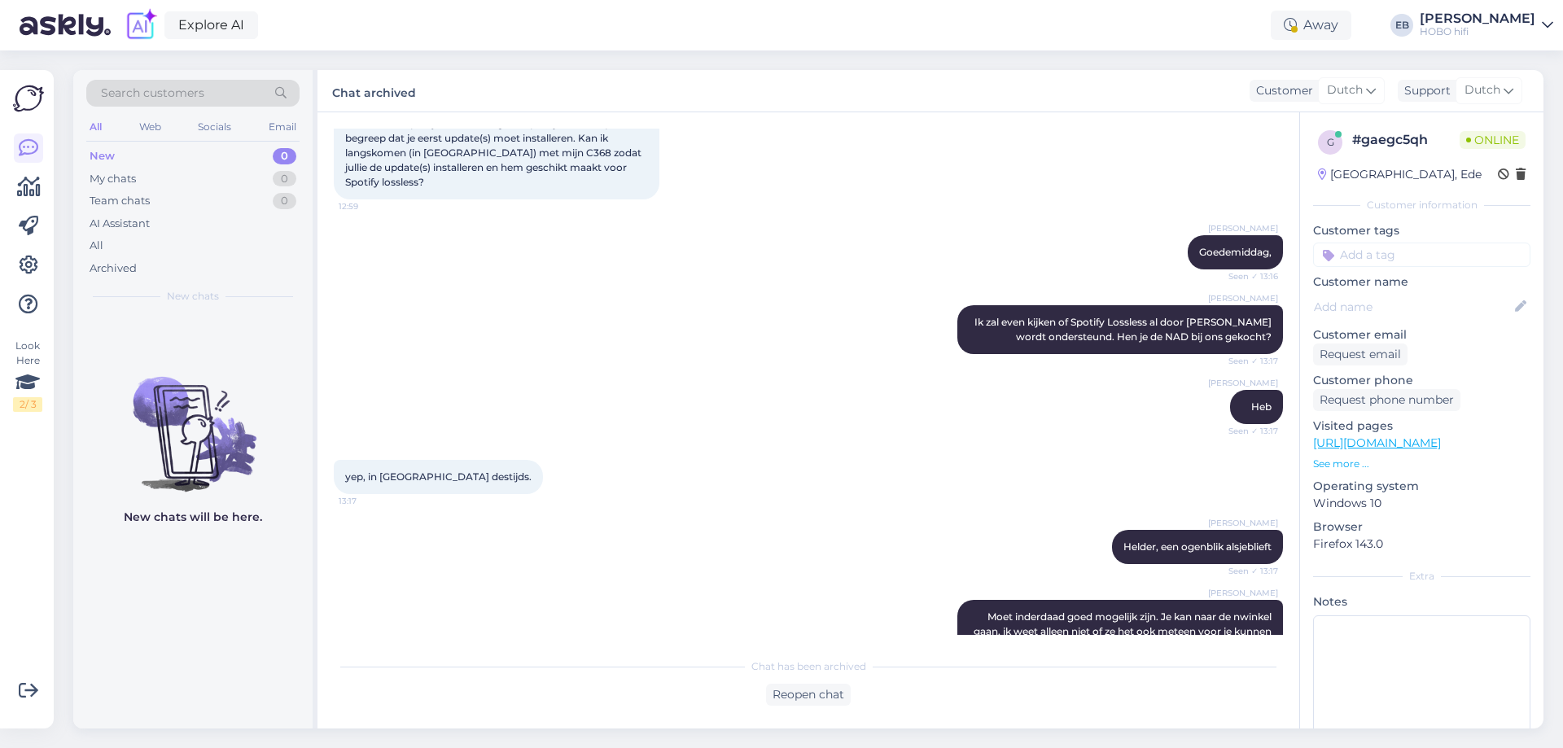
scroll to position [659, 0]
